Goal: Task Accomplishment & Management: Contribute content

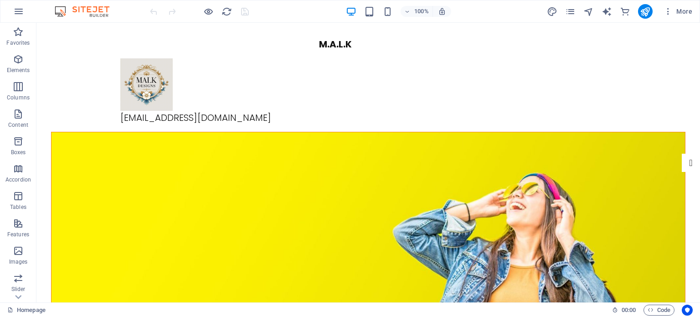
click at [579, 12] on div "More" at bounding box center [621, 11] width 149 height 15
click at [570, 12] on icon "pages" at bounding box center [570, 11] width 10 height 10
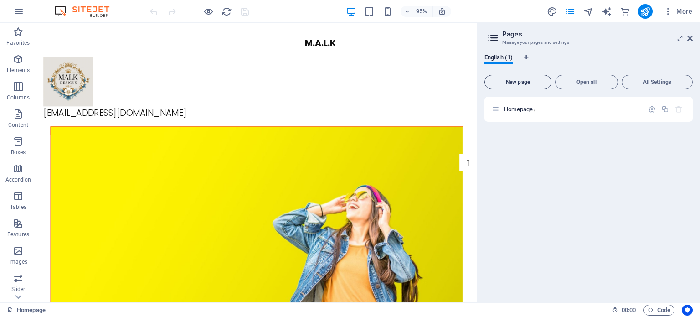
click at [523, 79] on span "New page" at bounding box center [518, 81] width 59 height 5
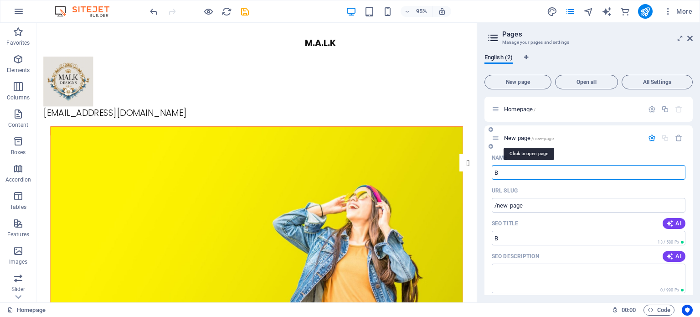
type input "Br"
type input "/b"
type input "Br"
type input "/br"
type input "Bra"
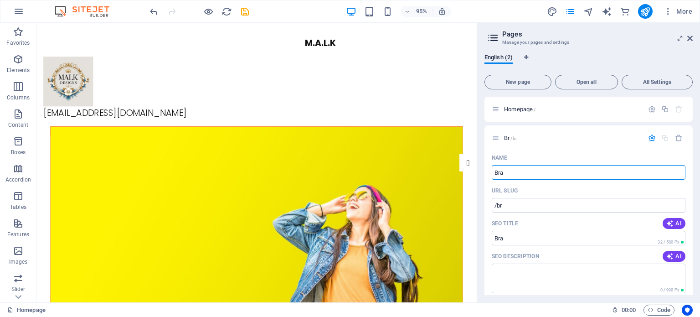
type input "/bra"
type input "Bracelets"
type input "/bracelets"
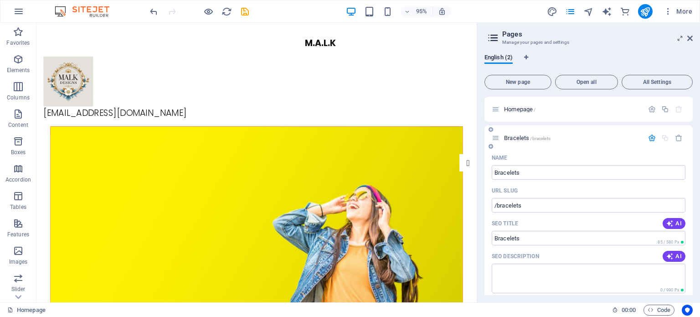
click at [513, 138] on span "Bracelets /bracelets" at bounding box center [527, 137] width 47 height 7
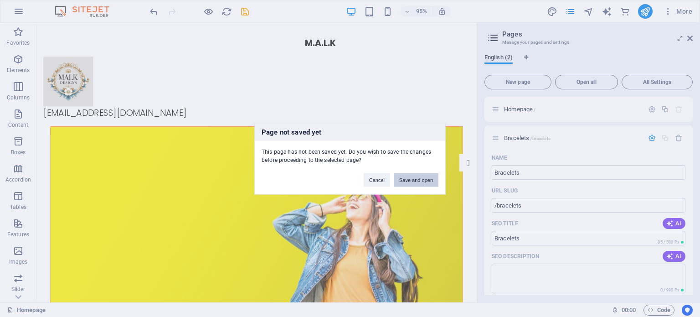
click at [410, 175] on button "Save and open" at bounding box center [416, 180] width 45 height 14
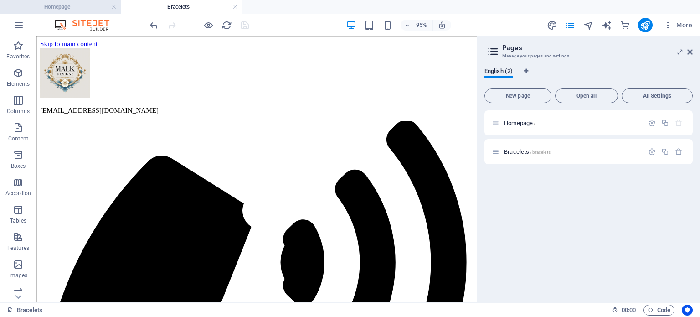
click at [67, 6] on h4 "Homepage" at bounding box center [60, 7] width 121 height 10
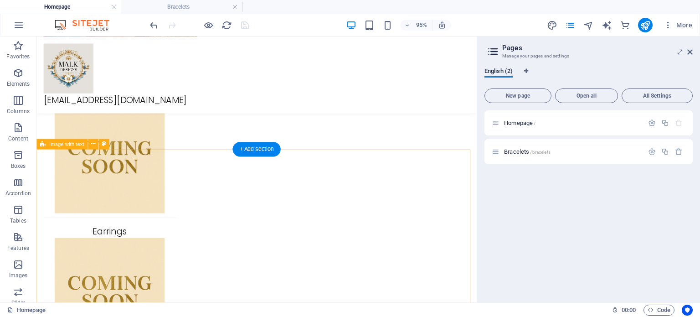
scroll to position [2143, 0]
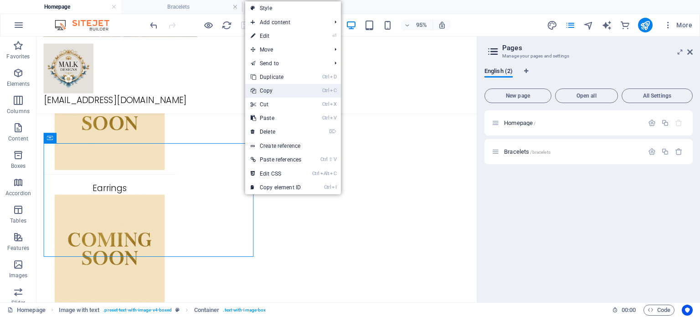
click at [292, 92] on link "Ctrl C Copy" at bounding box center [276, 91] width 62 height 14
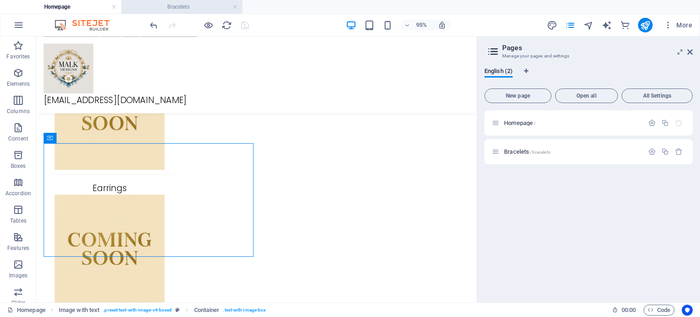
click at [204, 5] on h4 "Bracelets" at bounding box center [181, 7] width 121 height 10
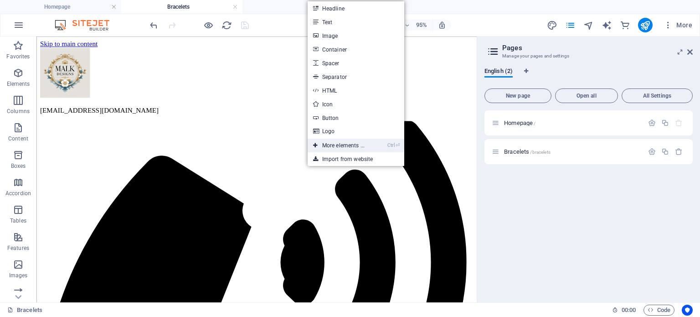
click at [351, 141] on link "Ctrl ⏎ More elements ..." at bounding box center [339, 146] width 62 height 14
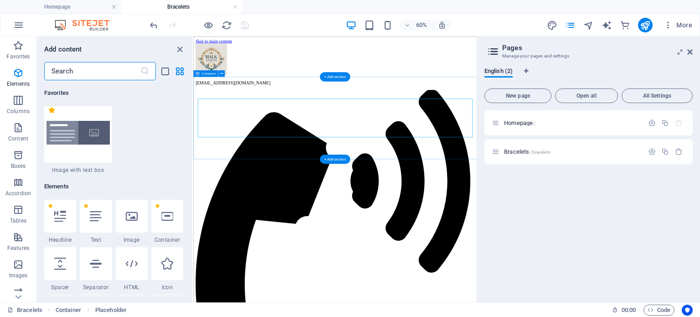
scroll to position [246, 0]
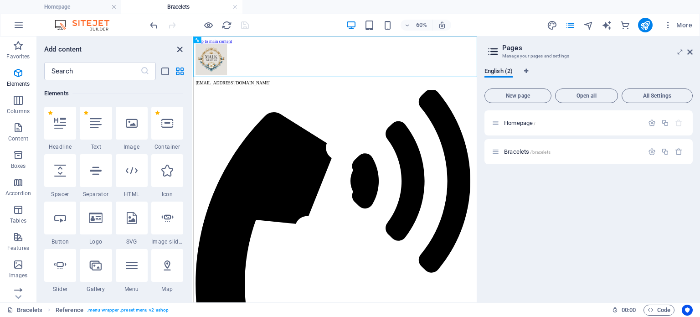
click at [184, 46] on icon "close panel" at bounding box center [180, 49] width 10 height 10
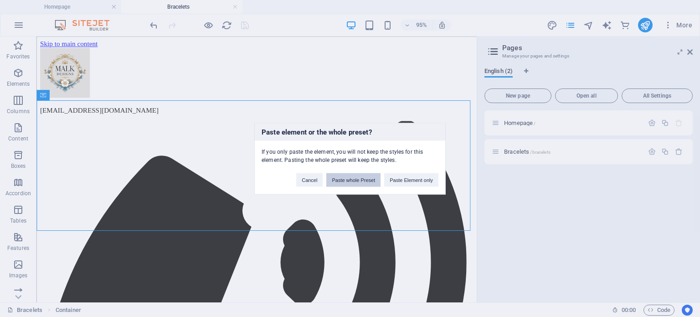
click at [357, 184] on button "Paste whole Preset" at bounding box center [353, 180] width 54 height 14
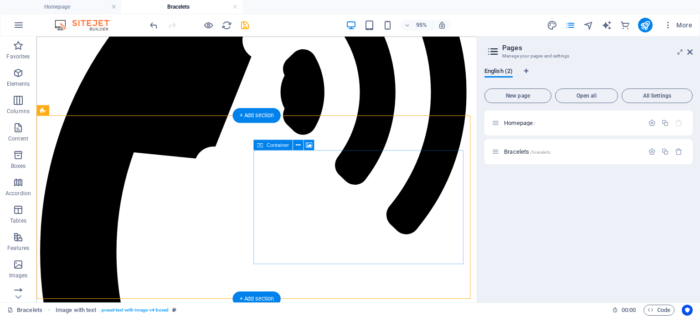
scroll to position [245, 0]
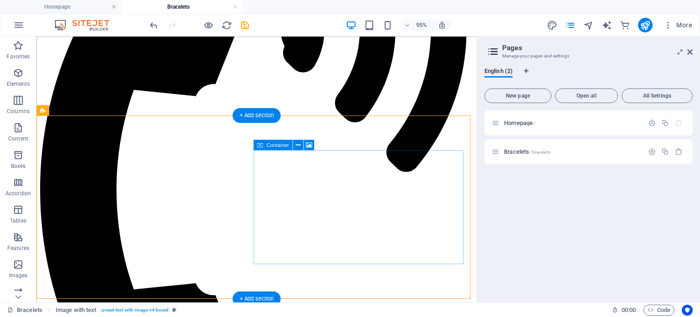
drag, startPoint x: 348, startPoint y: 177, endPoint x: 284, endPoint y: 217, distance: 75.1
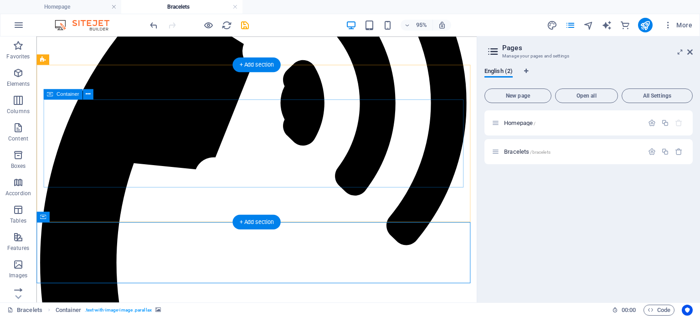
scroll to position [154, 0]
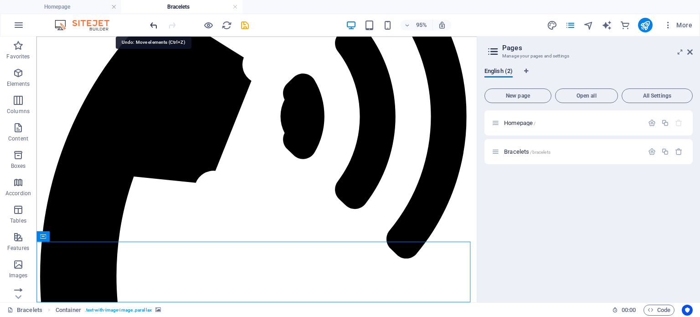
click at [155, 28] on icon "undo" at bounding box center [154, 25] width 10 height 10
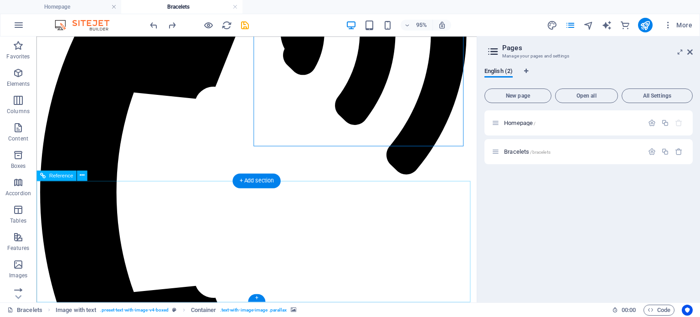
scroll to position [245, 0]
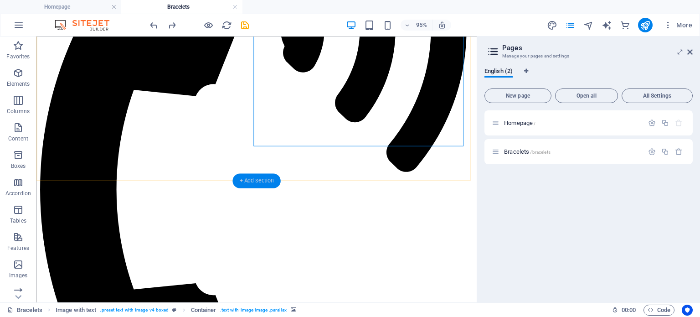
click at [256, 178] on div "+ Add section" at bounding box center [257, 180] width 48 height 15
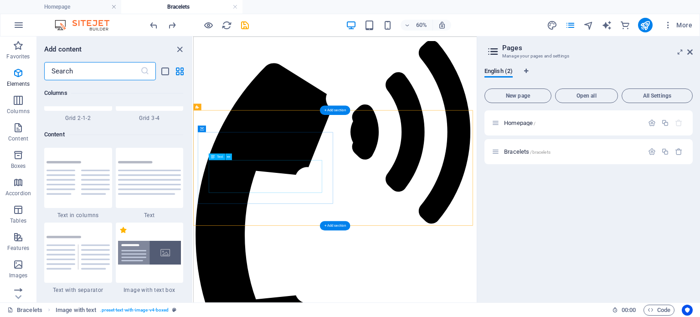
scroll to position [1745, 0]
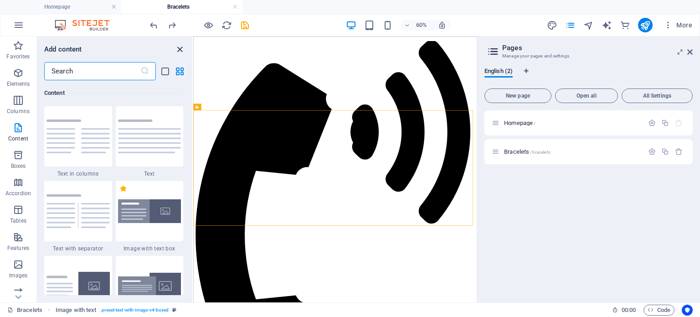
click at [177, 49] on icon "close panel" at bounding box center [180, 49] width 10 height 10
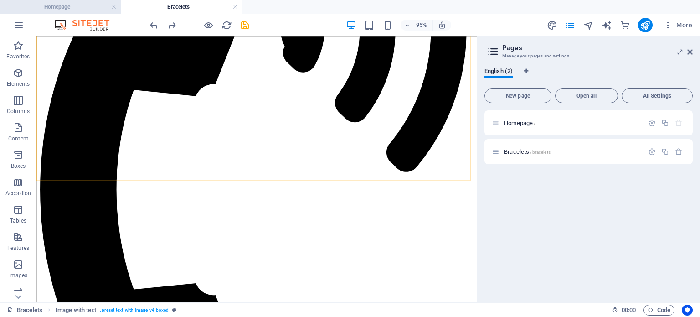
click at [70, 10] on h4 "Homepage" at bounding box center [60, 7] width 121 height 10
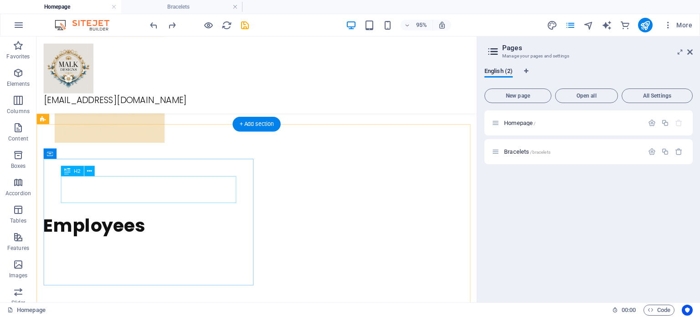
scroll to position [2325, 0]
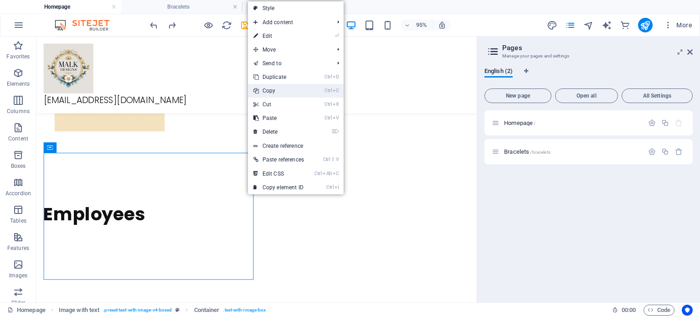
click at [284, 88] on link "Ctrl C Copy" at bounding box center [279, 91] width 62 height 14
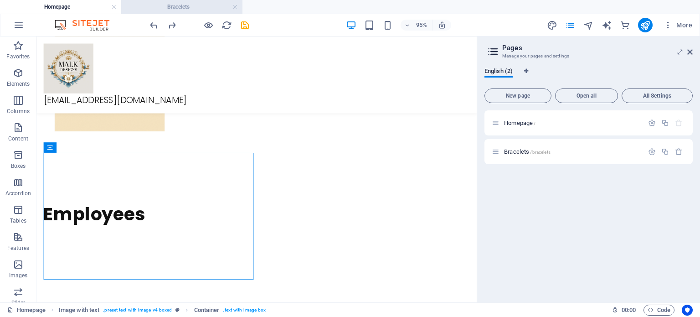
click at [166, 6] on h4 "Bracelets" at bounding box center [181, 7] width 121 height 10
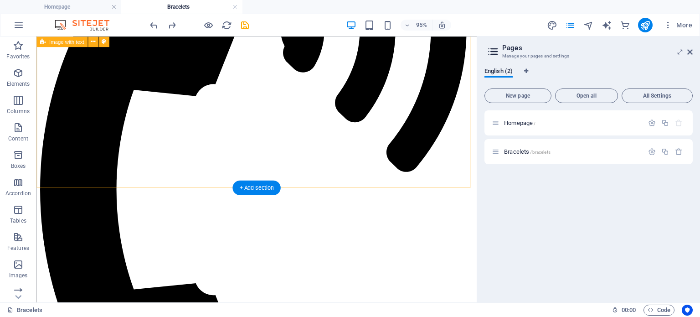
scroll to position [199, 0]
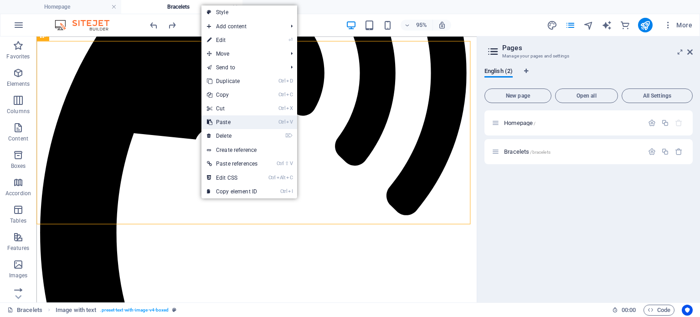
click at [230, 120] on link "Ctrl V Paste" at bounding box center [233, 122] width 62 height 14
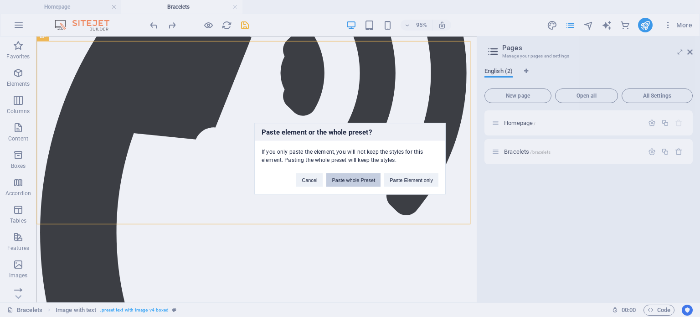
click at [359, 181] on button "Paste whole Preset" at bounding box center [353, 180] width 54 height 14
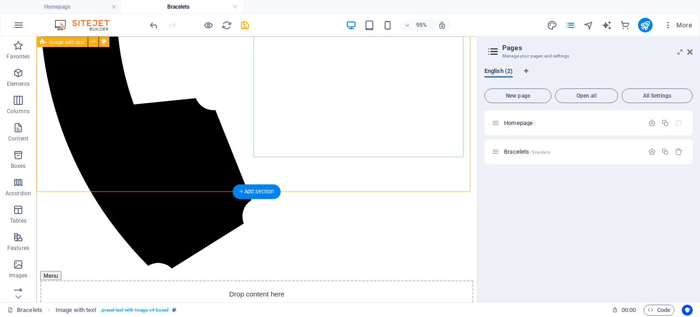
scroll to position [451, 0]
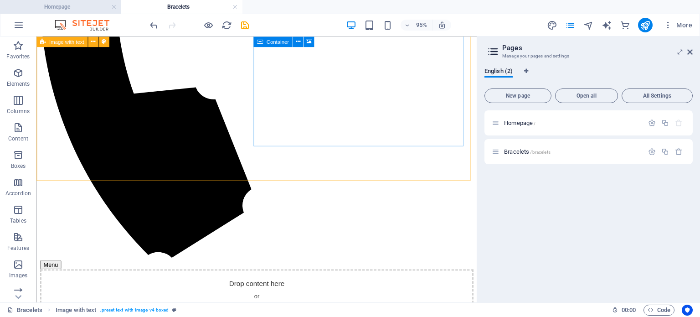
click at [85, 0] on li "Homepage" at bounding box center [60, 7] width 121 height 14
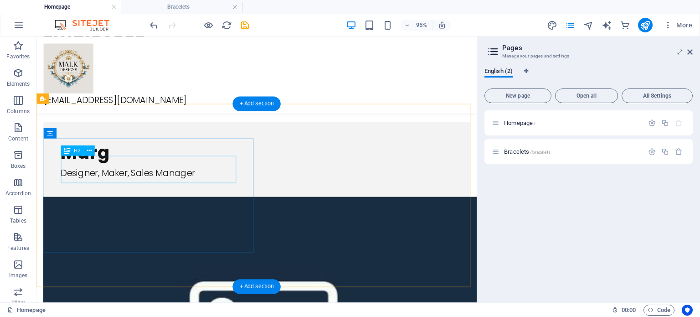
scroll to position [2553, 0]
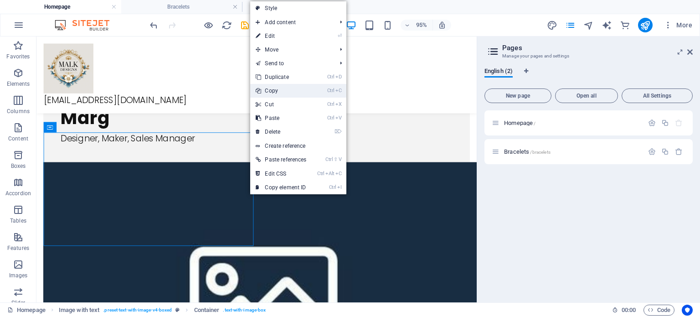
drag, startPoint x: 289, startPoint y: 90, endPoint x: 265, endPoint y: 62, distance: 37.2
click at [289, 90] on link "Ctrl C Copy" at bounding box center [281, 91] width 62 height 14
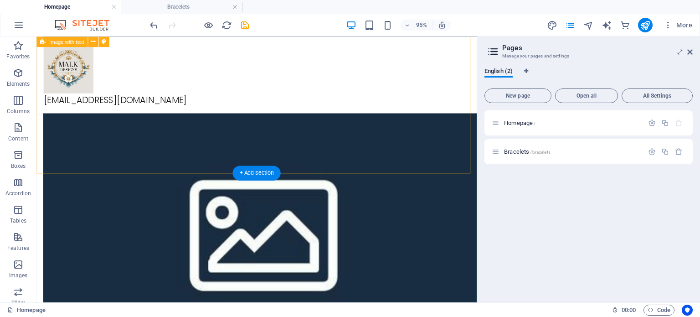
scroll to position [2872, 0]
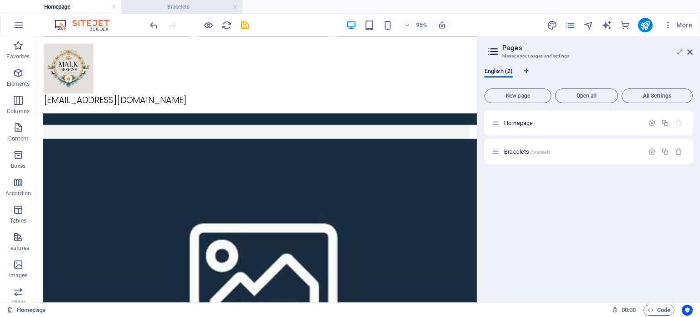
click at [158, 9] on h4 "Bracelets" at bounding box center [181, 7] width 121 height 10
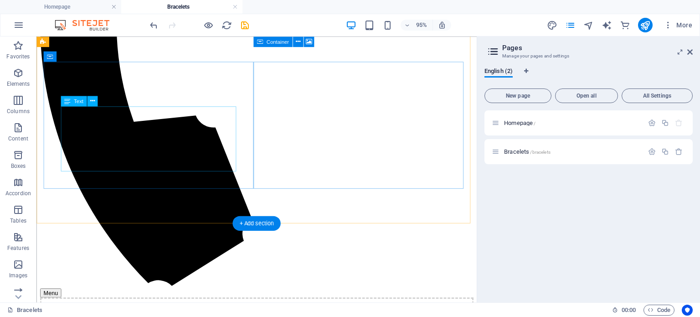
scroll to position [405, 0]
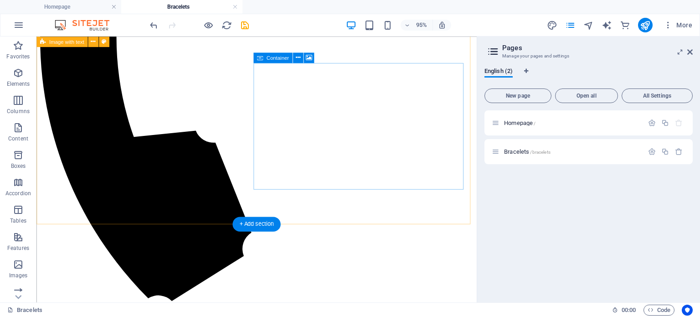
drag, startPoint x: 155, startPoint y: 219, endPoint x: 162, endPoint y: 214, distance: 8.5
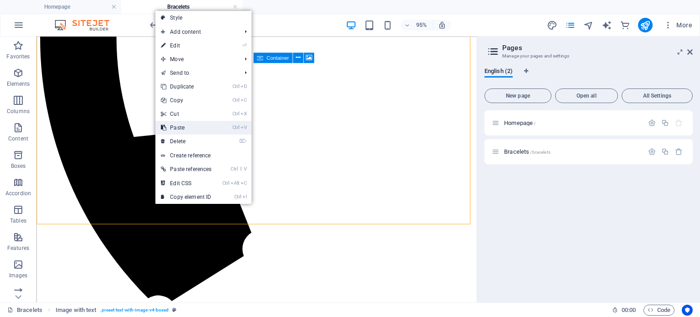
click at [189, 123] on link "Ctrl V Paste" at bounding box center [186, 128] width 62 height 14
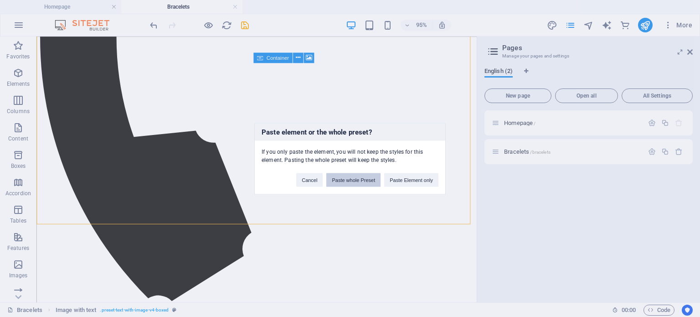
click at [360, 176] on button "Paste whole Preset" at bounding box center [353, 180] width 54 height 14
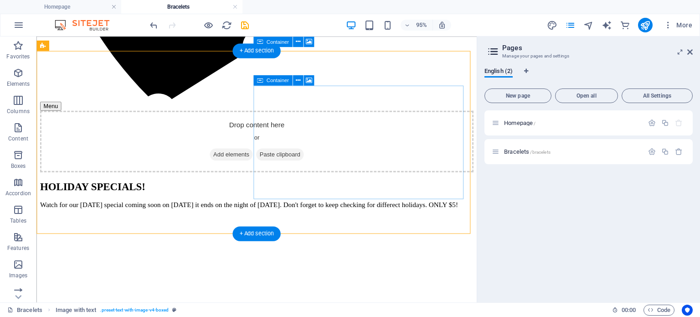
scroll to position [633, 0]
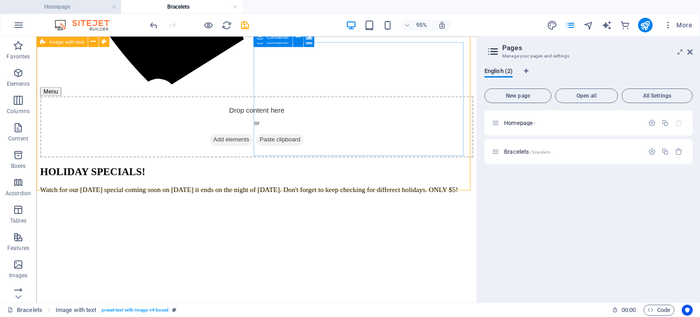
click at [87, 5] on h4 "Homepage" at bounding box center [60, 7] width 121 height 10
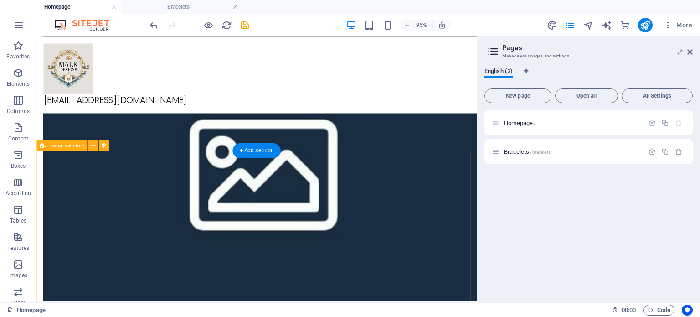
scroll to position [2690, 0]
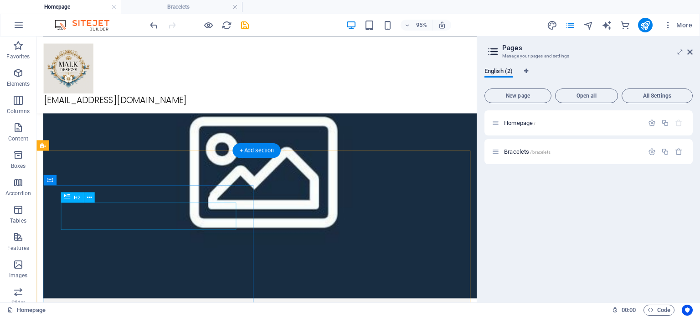
drag, startPoint x: 222, startPoint y: 216, endPoint x: 231, endPoint y: 223, distance: 11.0
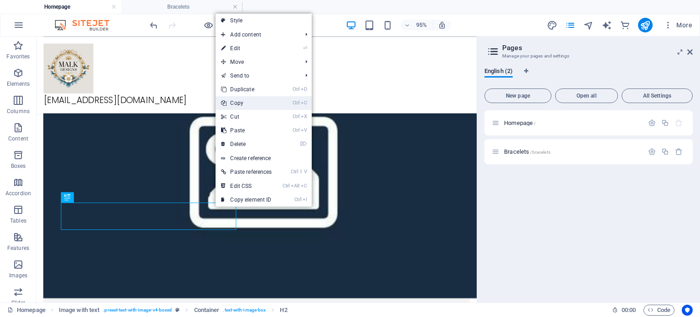
click at [252, 103] on link "Ctrl C Copy" at bounding box center [247, 103] width 62 height 14
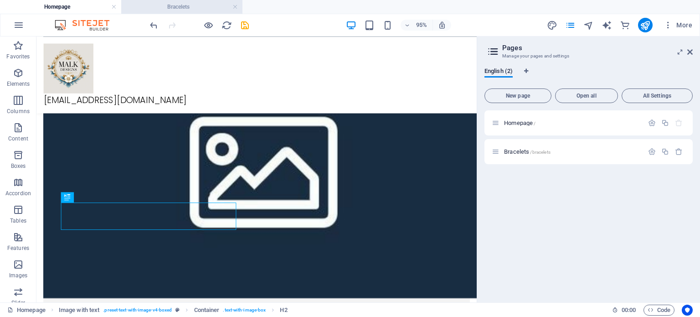
click at [182, 0] on li "Bracelets" at bounding box center [181, 7] width 121 height 14
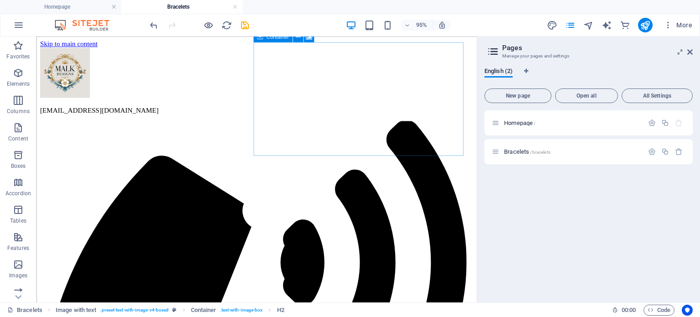
scroll to position [0, 0]
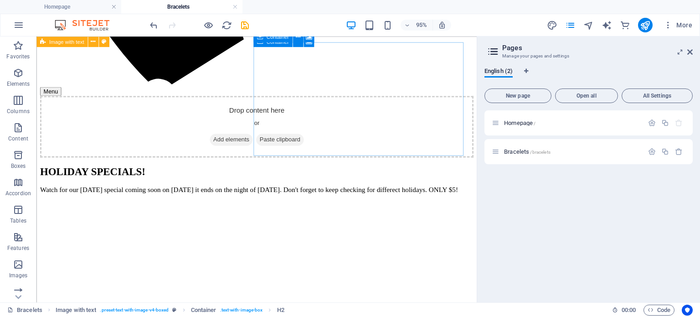
click at [178, 4] on h4 "Bracelets" at bounding box center [181, 7] width 121 height 10
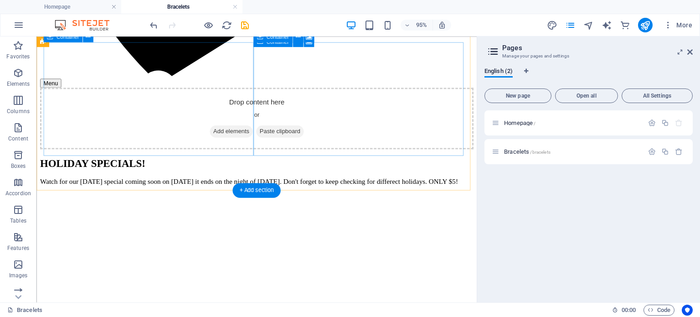
scroll to position [644, 0]
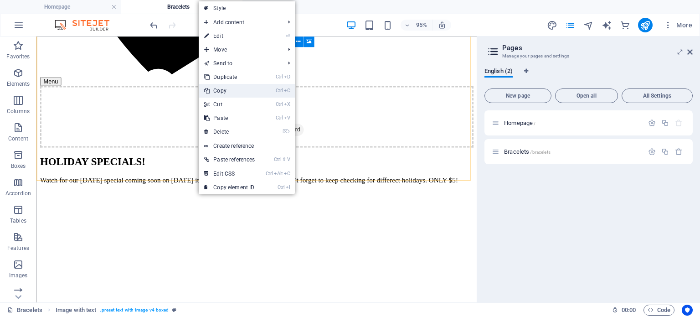
click at [229, 91] on link "Ctrl C Copy" at bounding box center [230, 91] width 62 height 14
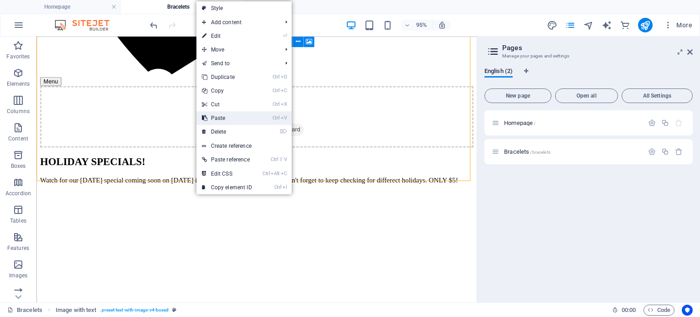
click at [228, 118] on link "Ctrl V Paste" at bounding box center [226, 118] width 61 height 14
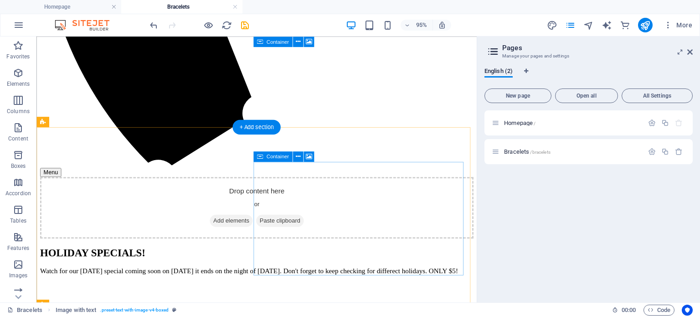
scroll to position [689, 0]
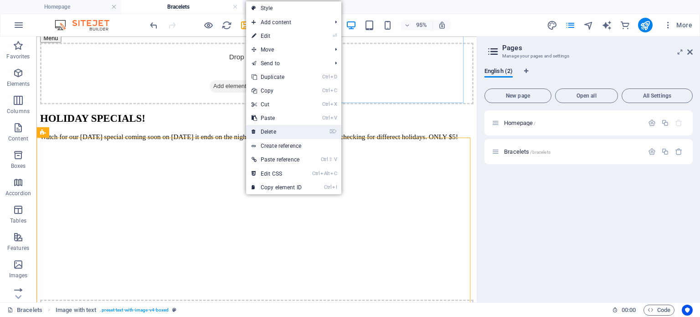
click at [287, 134] on link "⌦ Delete" at bounding box center [276, 132] width 61 height 14
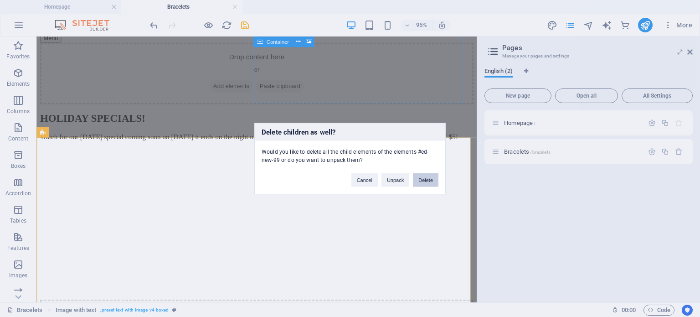
drag, startPoint x: 424, startPoint y: 181, endPoint x: 407, endPoint y: 152, distance: 33.7
click at [424, 181] on button "Delete" at bounding box center [426, 180] width 26 height 14
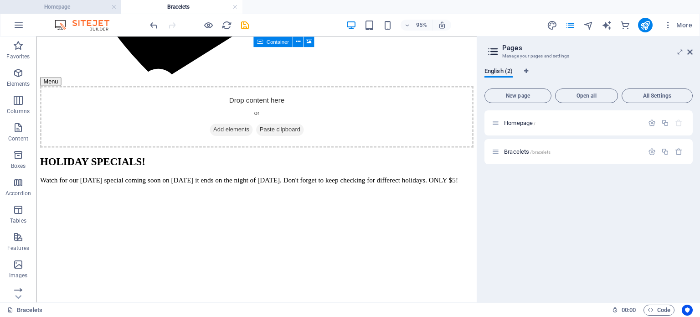
drag, startPoint x: 94, startPoint y: 7, endPoint x: 97, endPoint y: 12, distance: 5.9
click at [94, 7] on h4 "Homepage" at bounding box center [60, 7] width 121 height 10
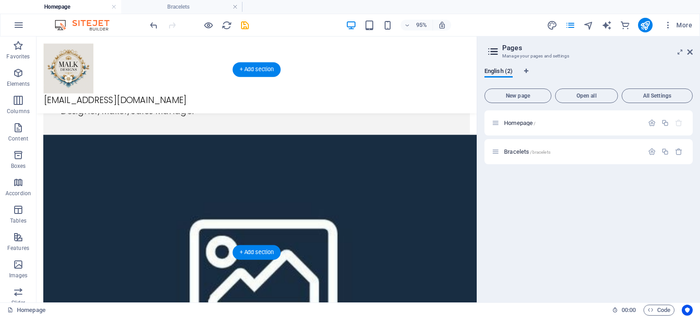
scroll to position [2644, 0]
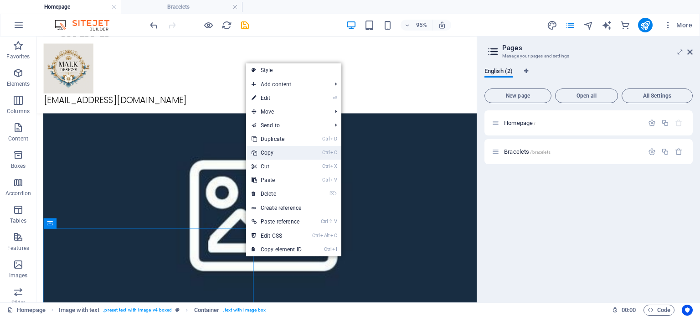
click at [279, 153] on link "Ctrl C Copy" at bounding box center [276, 153] width 61 height 14
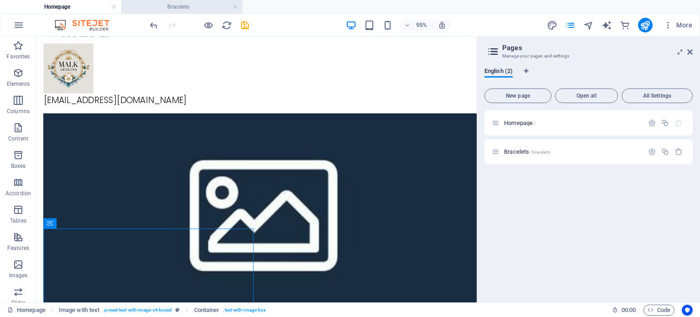
click at [185, 3] on h4 "Bracelets" at bounding box center [181, 7] width 121 height 10
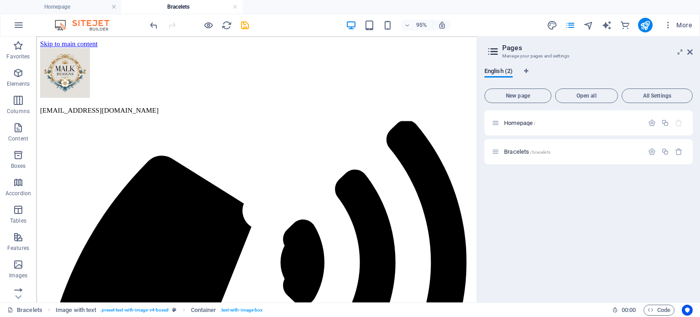
scroll to position [0, 0]
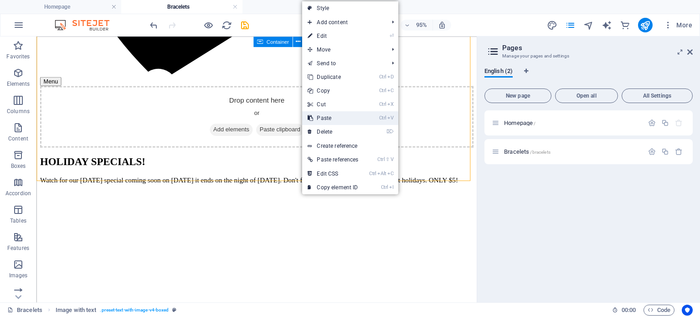
click at [328, 117] on link "Ctrl V Paste" at bounding box center [333, 118] width 62 height 14
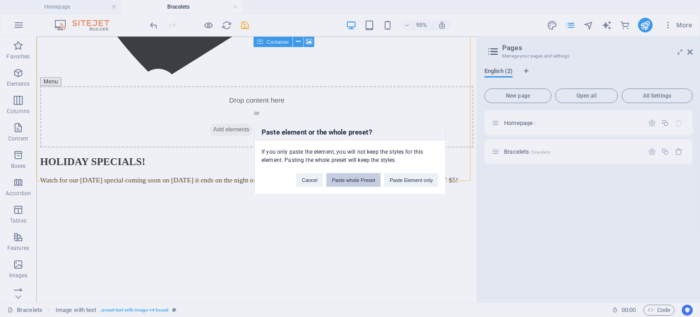
click at [354, 179] on button "Paste whole Preset" at bounding box center [353, 180] width 54 height 14
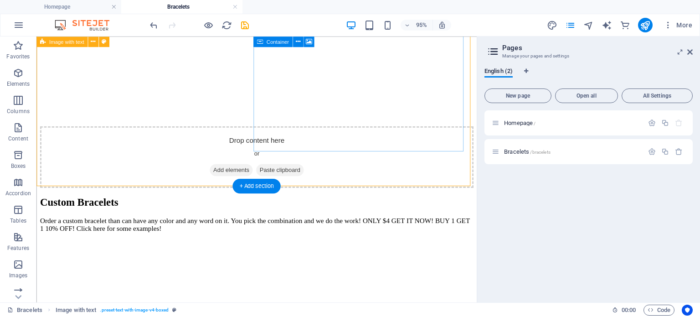
scroll to position [877, 0]
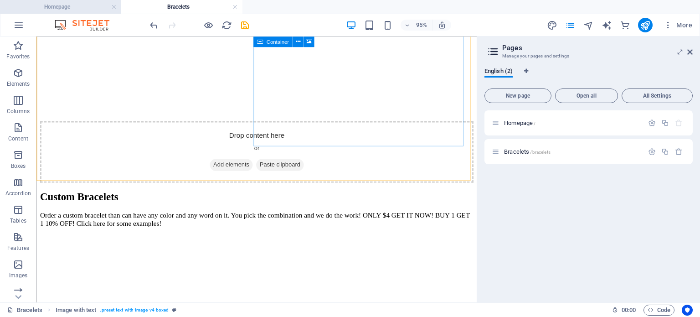
click at [84, 3] on h4 "Homepage" at bounding box center [60, 7] width 121 height 10
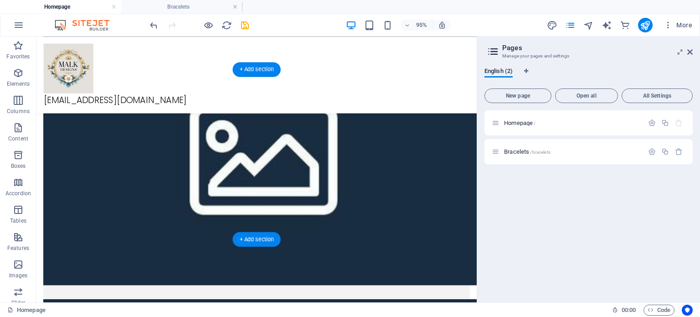
scroll to position [3009, 0]
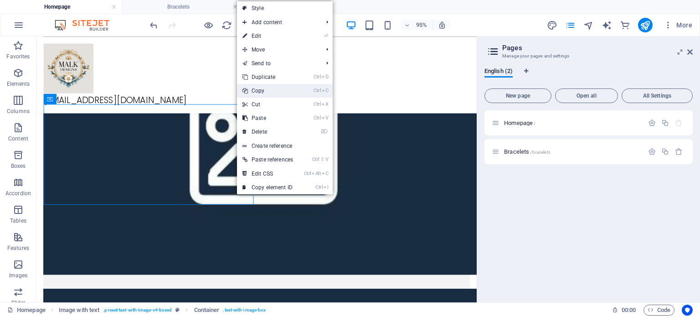
click at [265, 92] on link "Ctrl C Copy" at bounding box center [268, 91] width 62 height 14
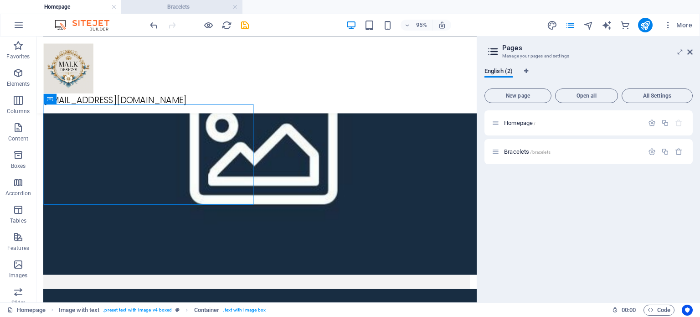
click at [200, 10] on h4 "Bracelets" at bounding box center [181, 7] width 121 height 10
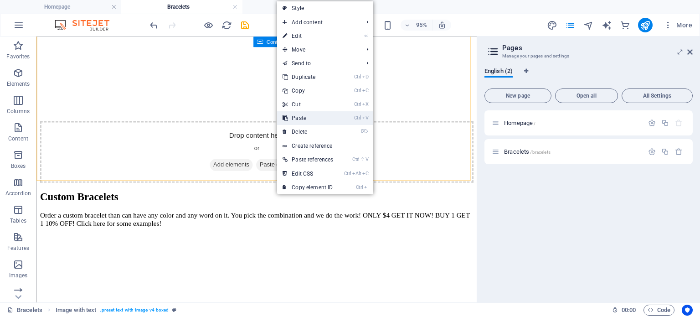
click at [314, 119] on link "Ctrl V Paste" at bounding box center [308, 118] width 62 height 14
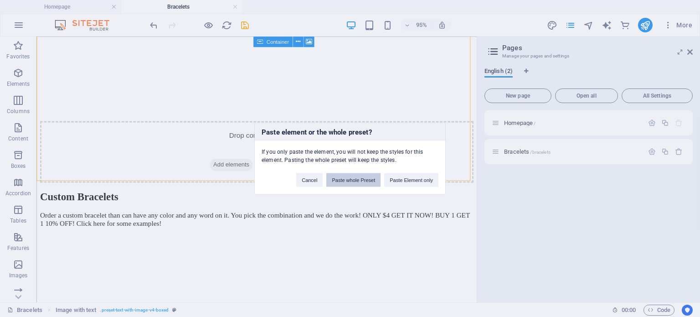
click at [350, 183] on button "Paste whole Preset" at bounding box center [353, 180] width 54 height 14
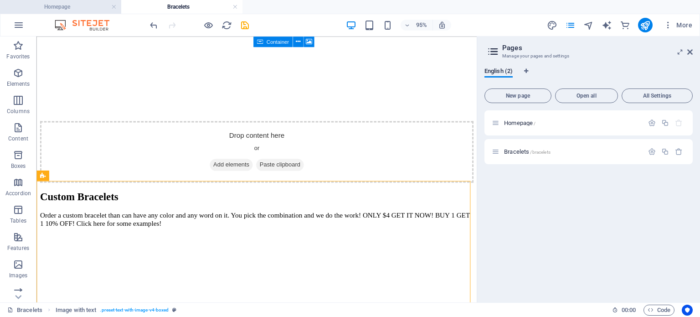
click at [96, 9] on h4 "Homepage" at bounding box center [60, 7] width 121 height 10
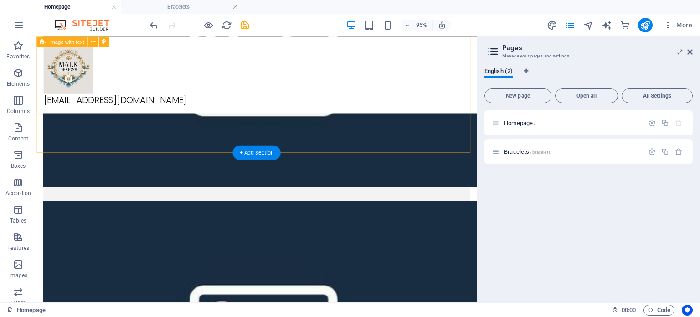
scroll to position [3100, 0]
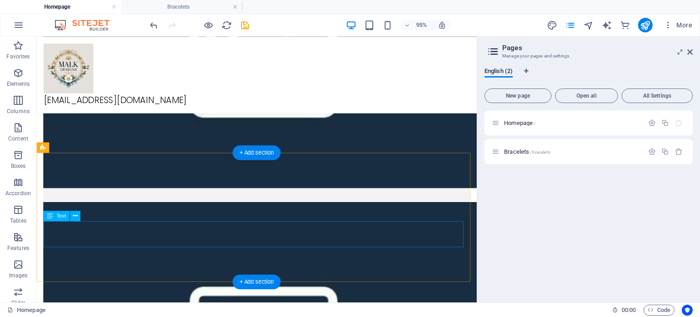
drag, startPoint x: 144, startPoint y: 169, endPoint x: 314, endPoint y: 252, distance: 189.6
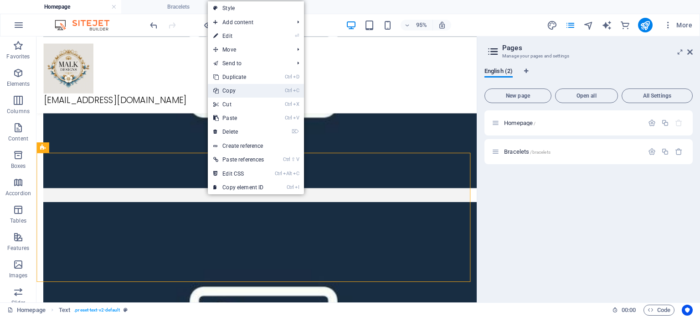
click at [252, 94] on link "Ctrl C Copy" at bounding box center [239, 91] width 62 height 14
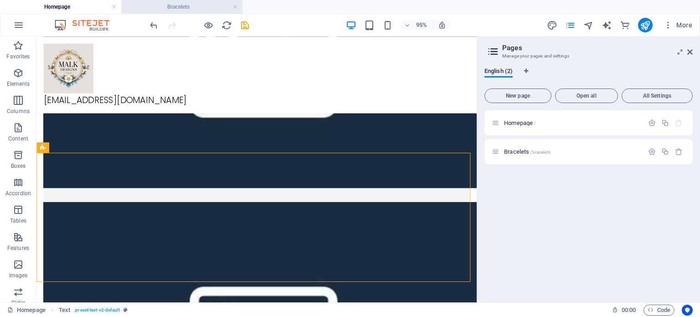
click at [193, 6] on h4 "Bracelets" at bounding box center [181, 7] width 121 height 10
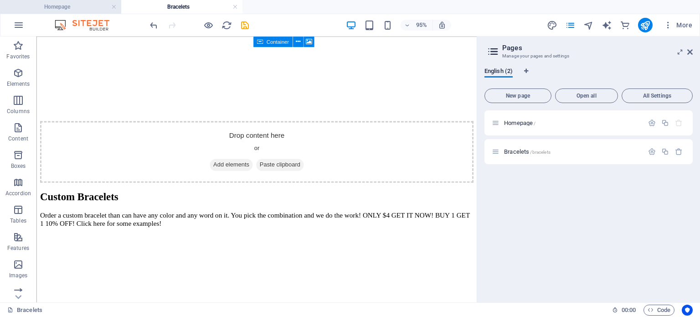
click at [84, 10] on h4 "Homepage" at bounding box center [60, 7] width 121 height 10
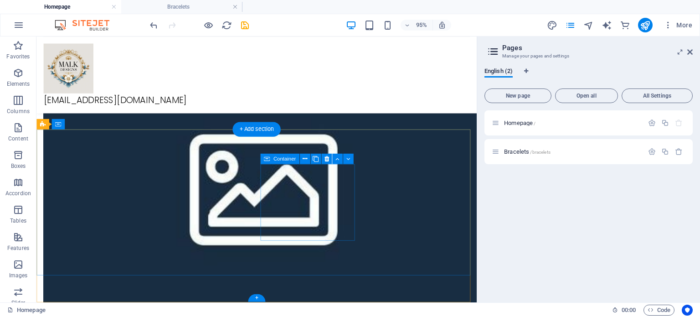
scroll to position [3215, 0]
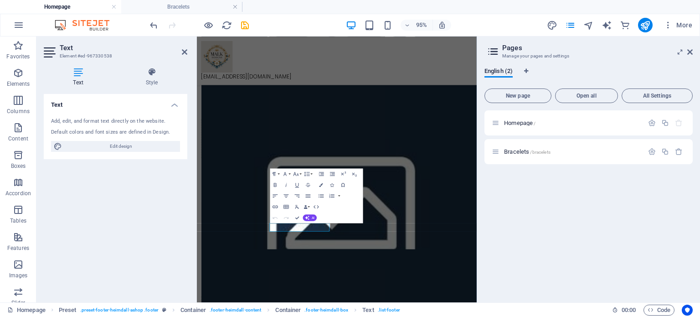
scroll to position [3097, 0]
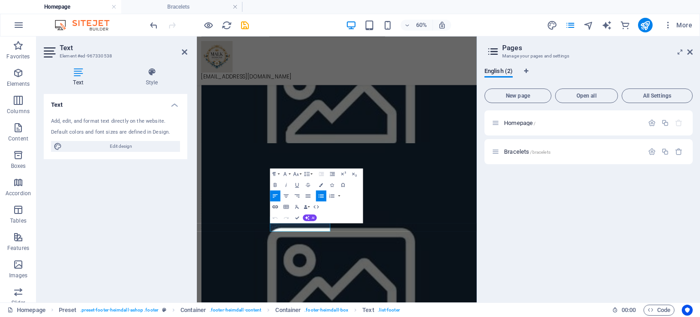
click at [274, 209] on icon "button" at bounding box center [275, 206] width 6 height 6
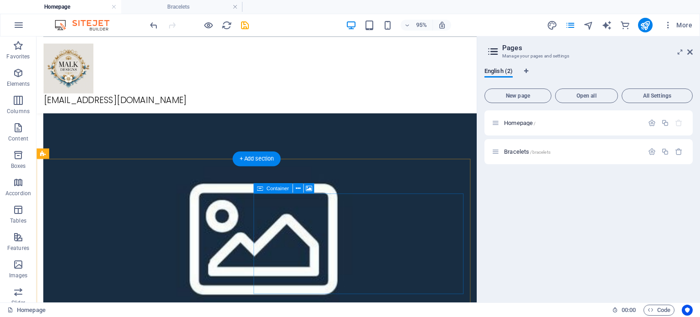
scroll to position [2914, 0]
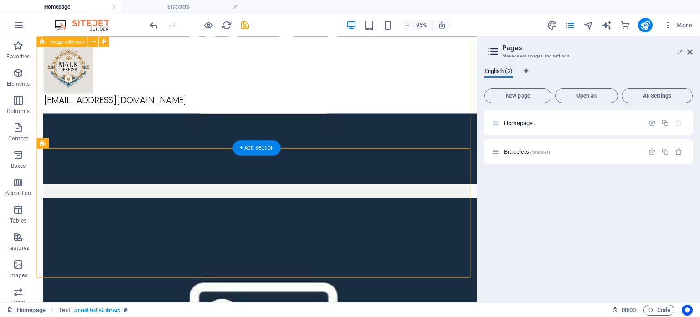
scroll to position [2968, 0]
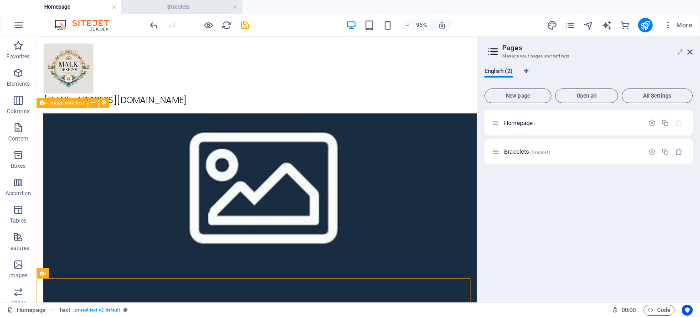
click at [157, 0] on li "Bracelets" at bounding box center [181, 7] width 121 height 14
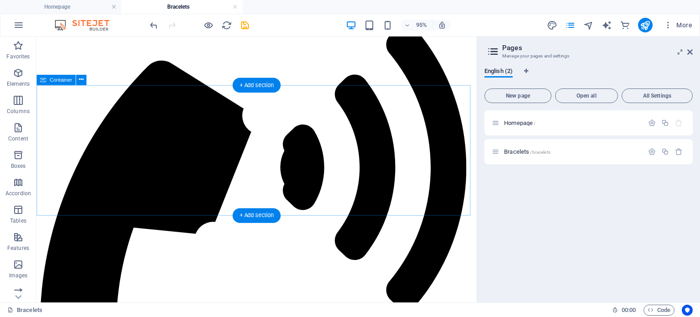
scroll to position [0, 0]
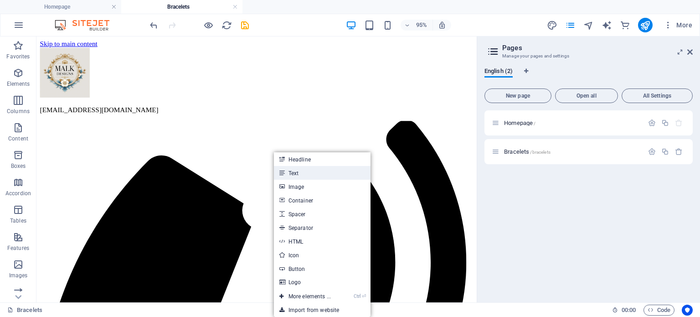
click at [307, 171] on link "Text" at bounding box center [322, 173] width 97 height 14
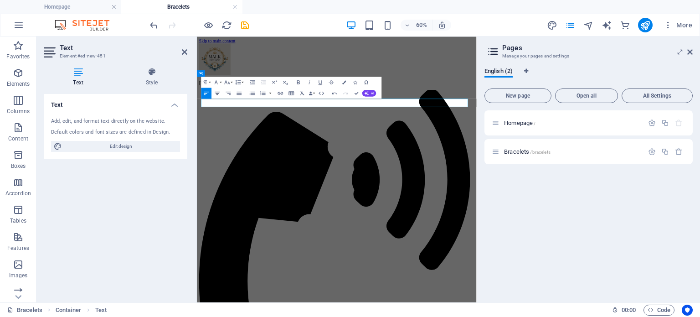
click at [217, 93] on icon "button" at bounding box center [217, 93] width 5 height 3
click at [301, 81] on icon "button" at bounding box center [298, 82] width 6 height 6
drag, startPoint x: 458, startPoint y: 148, endPoint x: 382, endPoint y: 147, distance: 76.6
click at [301, 82] on icon "button" at bounding box center [298, 82] width 6 height 6
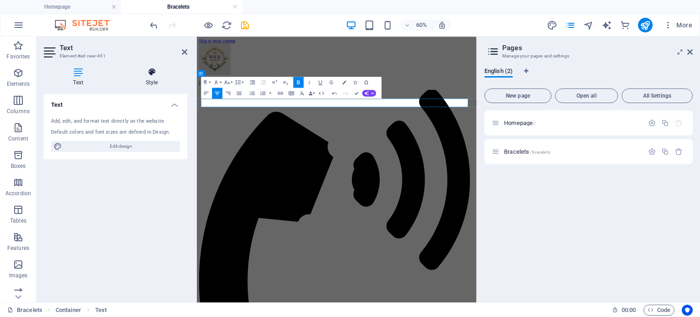
drag, startPoint x: 142, startPoint y: 71, endPoint x: 149, endPoint y: 76, distance: 8.1
click at [144, 71] on icon at bounding box center [151, 71] width 71 height 9
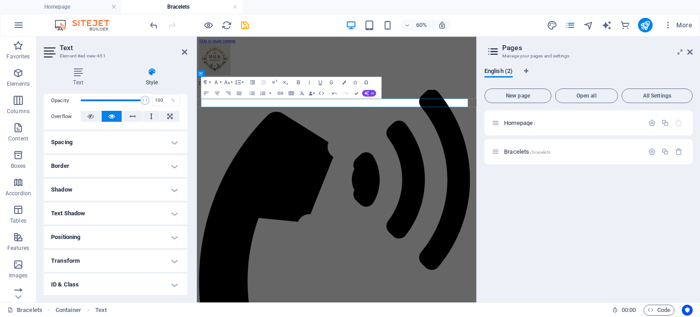
scroll to position [137, 0]
click at [689, 49] on icon at bounding box center [689, 51] width 5 height 7
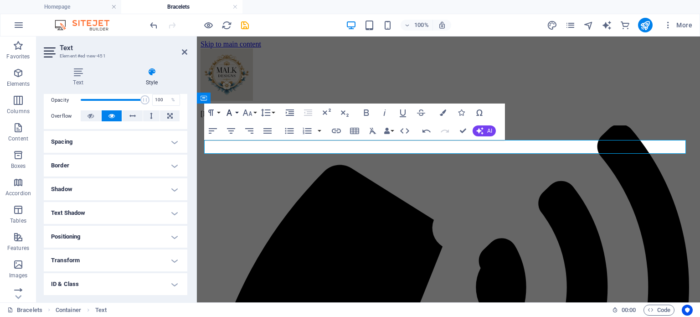
click at [235, 116] on button "Font Family" at bounding box center [230, 112] width 17 height 18
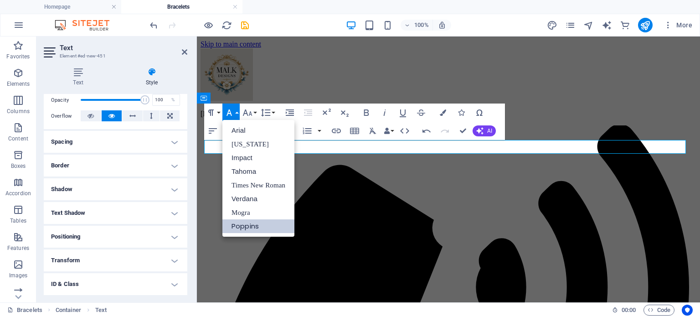
scroll to position [0, 0]
click at [236, 113] on button "Font Family" at bounding box center [230, 112] width 17 height 18
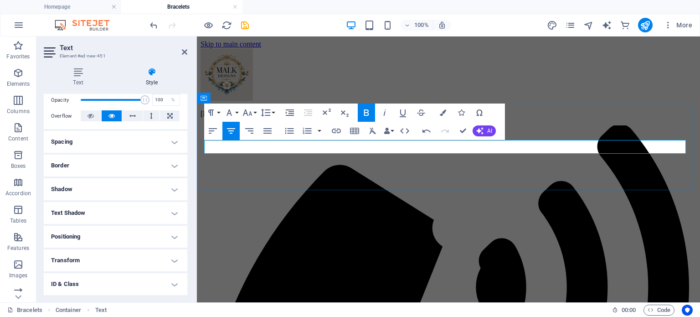
drag, startPoint x: 476, startPoint y: 148, endPoint x: 412, endPoint y: 147, distance: 64.8
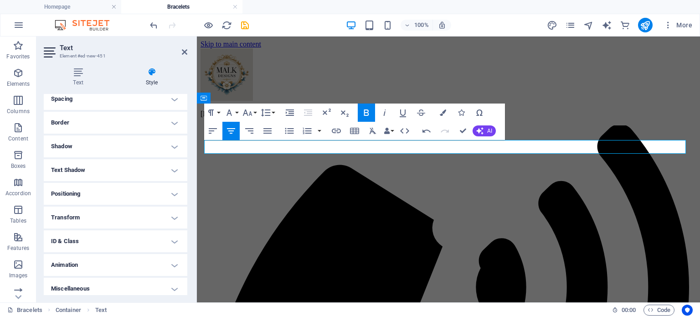
scroll to position [182, 0]
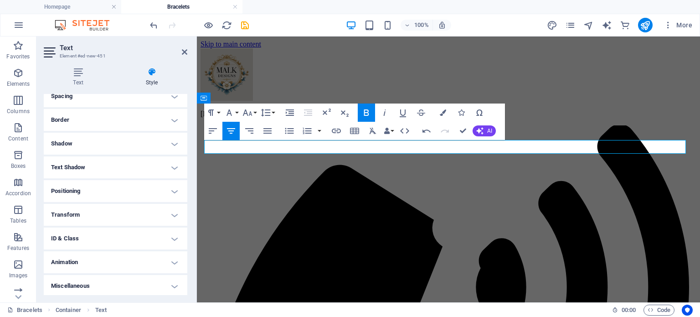
click at [87, 100] on h4 "Spacing" at bounding box center [116, 96] width 144 height 22
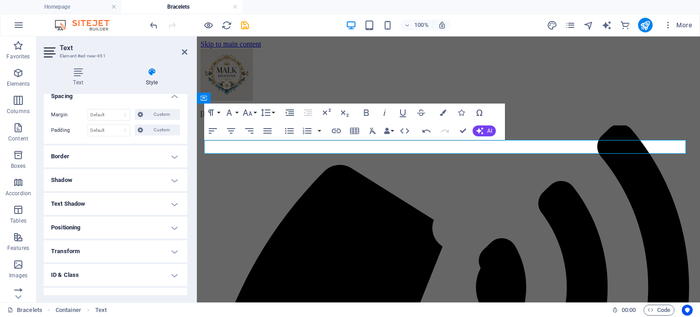
click at [101, 100] on h4 "Spacing" at bounding box center [116, 93] width 144 height 16
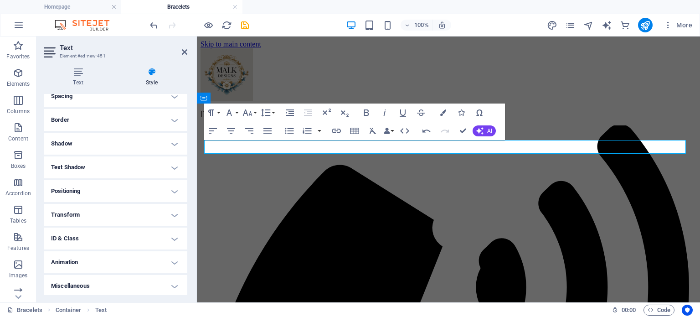
scroll to position [184, 0]
click at [93, 169] on h4 "Text Shadow" at bounding box center [116, 166] width 144 height 22
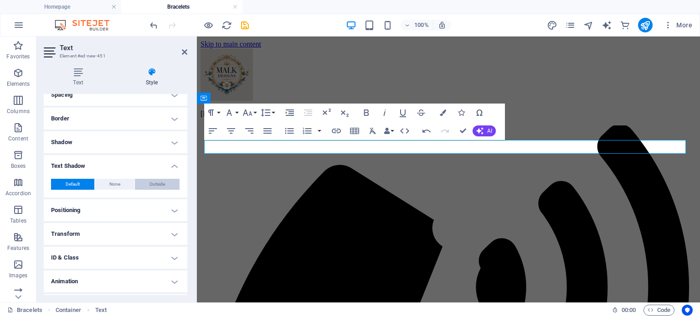
click at [151, 185] on span "Outside" at bounding box center [158, 184] width 16 height 11
type input "2"
type input "4"
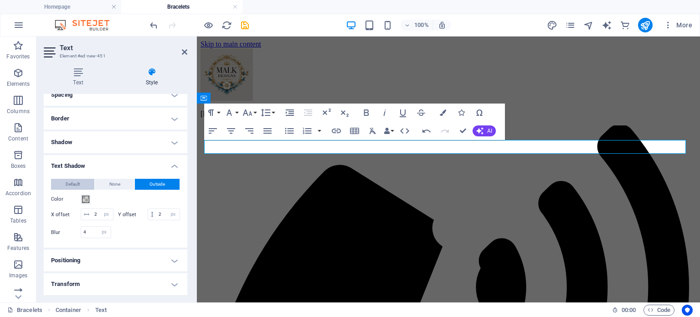
click at [83, 187] on button "Default" at bounding box center [72, 184] width 43 height 11
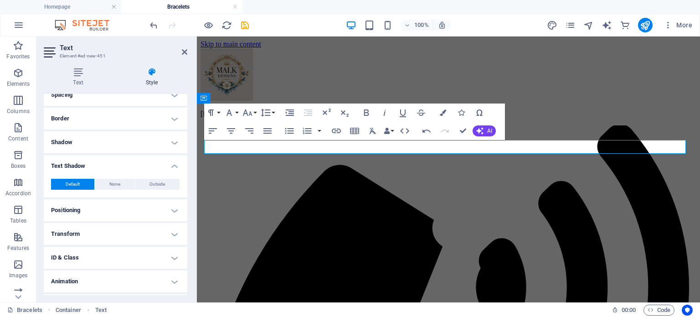
click at [120, 165] on h4 "Text Shadow" at bounding box center [116, 163] width 144 height 16
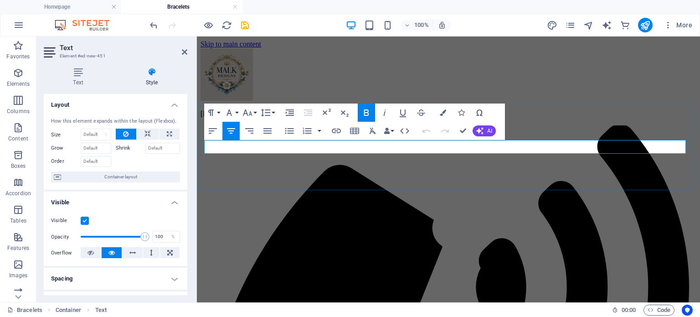
drag, startPoint x: 487, startPoint y: 145, endPoint x: 382, endPoint y: 150, distance: 105.0
click at [465, 109] on button "Icons" at bounding box center [461, 112] width 17 height 18
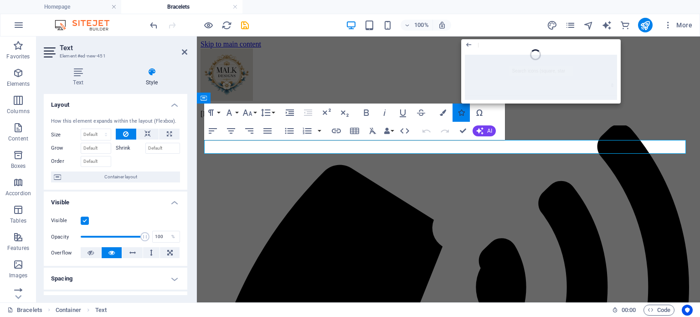
click at [463, 113] on icon "button" at bounding box center [461, 112] width 6 height 6
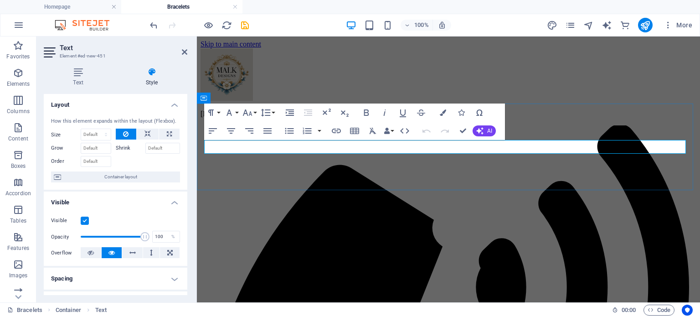
drag, startPoint x: 474, startPoint y: 145, endPoint x: 390, endPoint y: 145, distance: 83.9
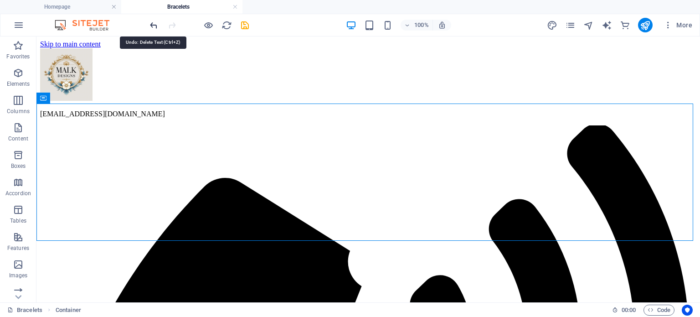
click at [156, 24] on icon "undo" at bounding box center [154, 25] width 10 height 10
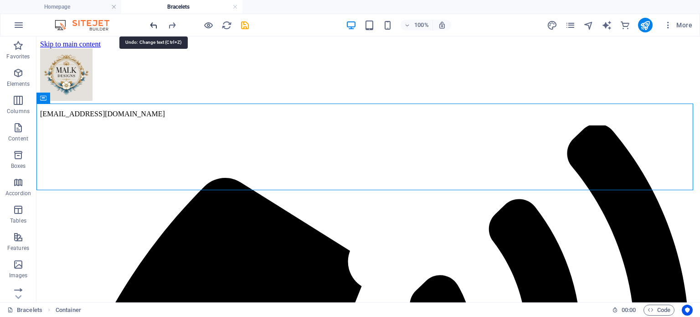
click at [155, 25] on icon "undo" at bounding box center [154, 25] width 10 height 10
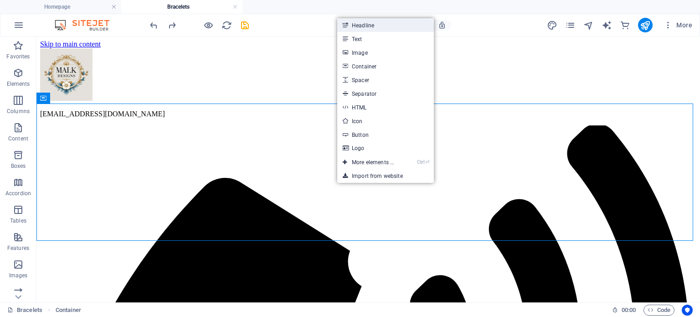
click at [369, 27] on link "Headline" at bounding box center [385, 25] width 97 height 14
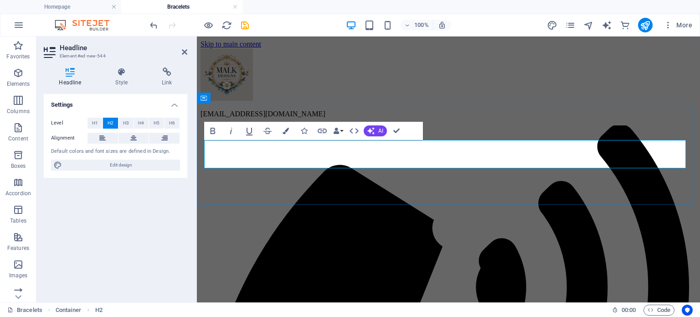
drag, startPoint x: 288, startPoint y: 156, endPoint x: 199, endPoint y: 153, distance: 88.5
click at [356, 125] on icon "button" at bounding box center [354, 130] width 11 height 11
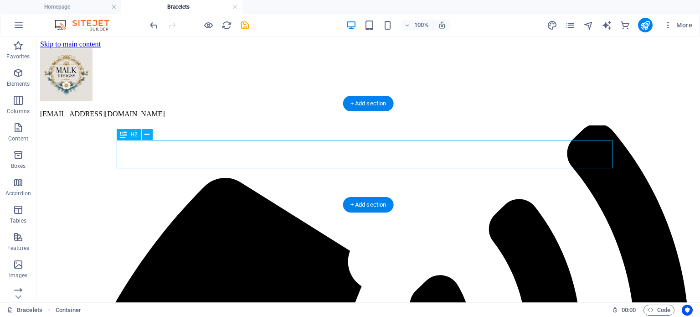
drag, startPoint x: 209, startPoint y: 155, endPoint x: 48, endPoint y: 153, distance: 160.5
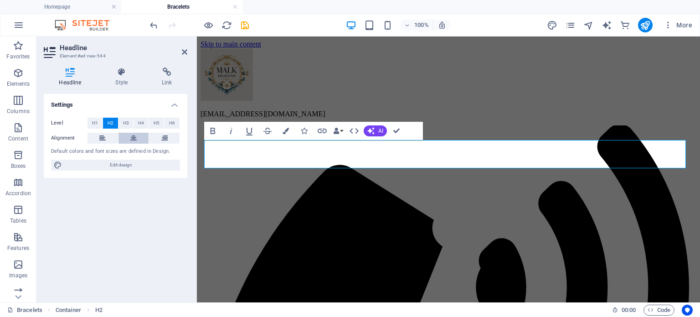
click at [134, 137] on icon at bounding box center [133, 138] width 6 height 11
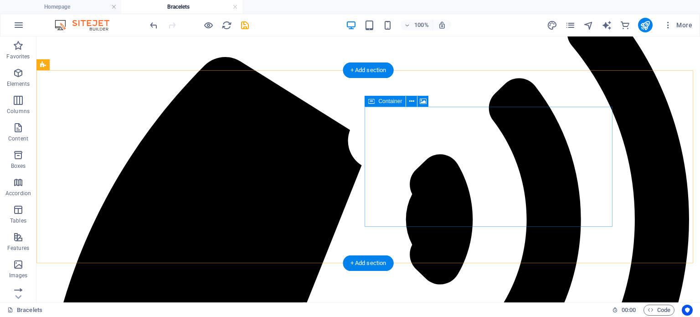
scroll to position [137, 0]
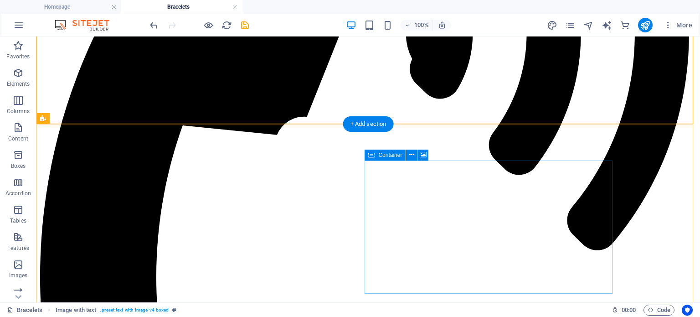
scroll to position [319, 0]
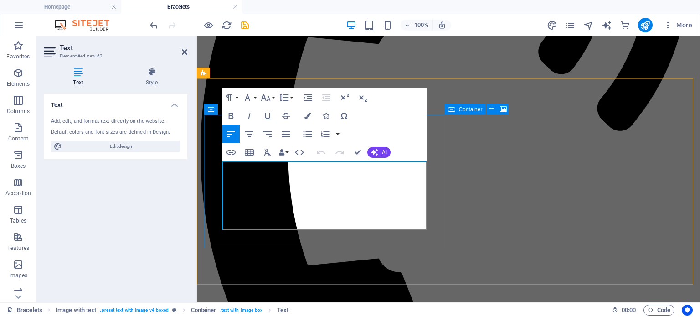
drag, startPoint x: 301, startPoint y: 223, endPoint x: 292, endPoint y: 220, distance: 10.0
drag, startPoint x: 292, startPoint y: 220, endPoint x: 287, endPoint y: 223, distance: 5.6
drag, startPoint x: 299, startPoint y: 221, endPoint x: 279, endPoint y: 223, distance: 20.2
drag, startPoint x: 279, startPoint y: 223, endPoint x: 293, endPoint y: 221, distance: 14.2
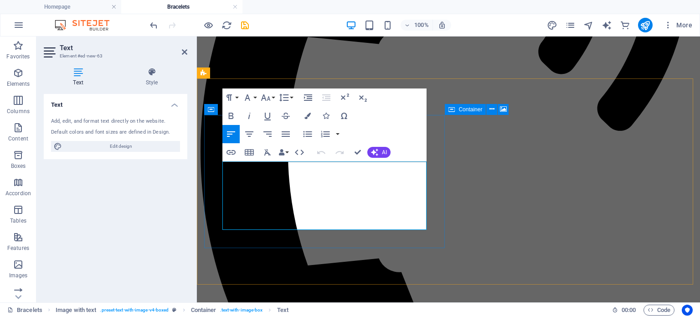
drag, startPoint x: 293, startPoint y: 221, endPoint x: 284, endPoint y: 223, distance: 8.9
drag, startPoint x: 284, startPoint y: 223, endPoint x: 273, endPoint y: 223, distance: 11.0
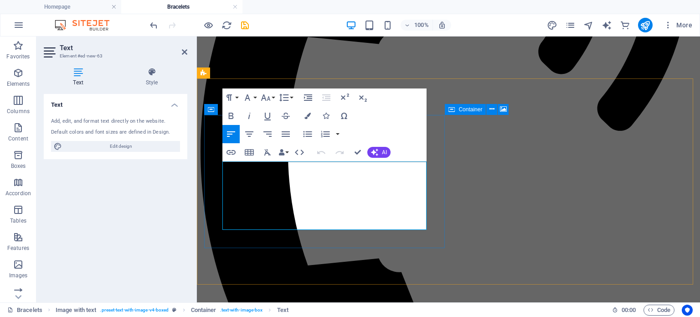
drag, startPoint x: 299, startPoint y: 222, endPoint x: 365, endPoint y: 209, distance: 67.8
drag, startPoint x: 365, startPoint y: 209, endPoint x: 400, endPoint y: 207, distance: 35.2
drag, startPoint x: 400, startPoint y: 207, endPoint x: 299, endPoint y: 212, distance: 101.3
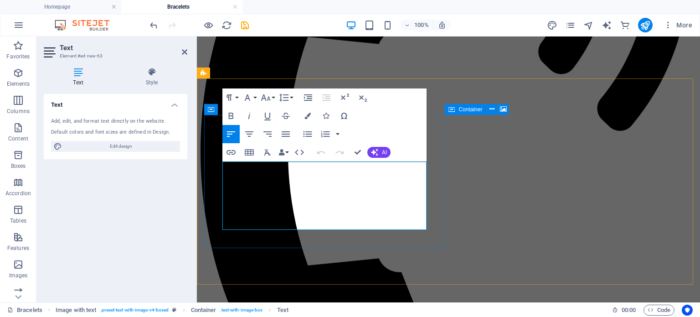
drag, startPoint x: 318, startPoint y: 206, endPoint x: 279, endPoint y: 181, distance: 46.0
drag, startPoint x: 279, startPoint y: 181, endPoint x: 285, endPoint y: 204, distance: 23.9
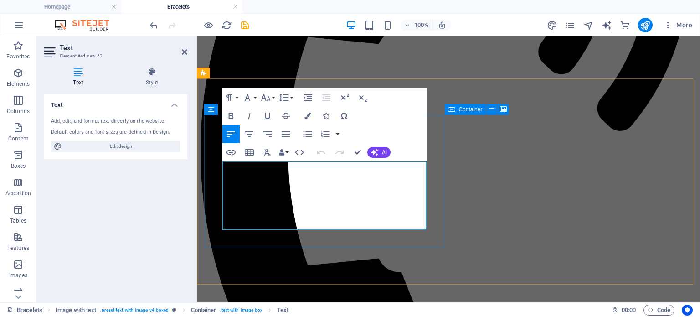
drag, startPoint x: 364, startPoint y: 210, endPoint x: 297, endPoint y: 221, distance: 67.9
click at [232, 150] on icon "button" at bounding box center [231, 152] width 11 height 11
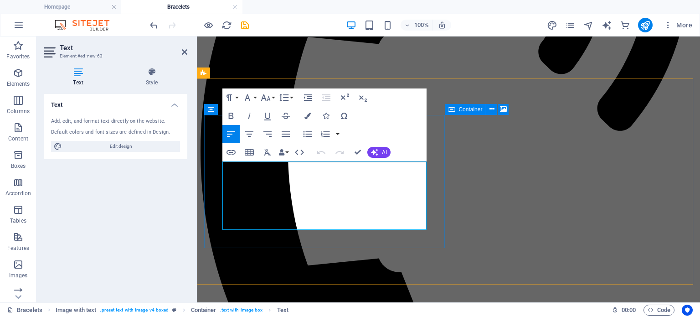
drag, startPoint x: 300, startPoint y: 224, endPoint x: 367, endPoint y: 211, distance: 68.3
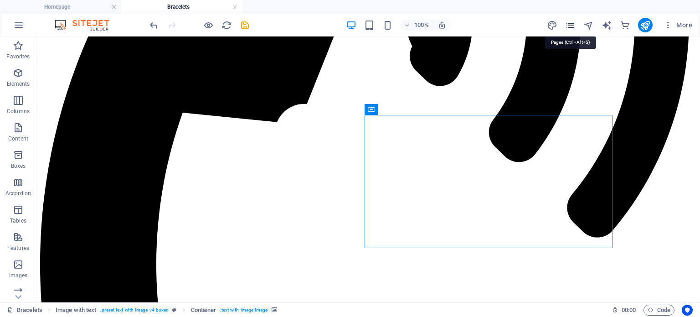
click at [567, 26] on icon "pages" at bounding box center [570, 25] width 10 height 10
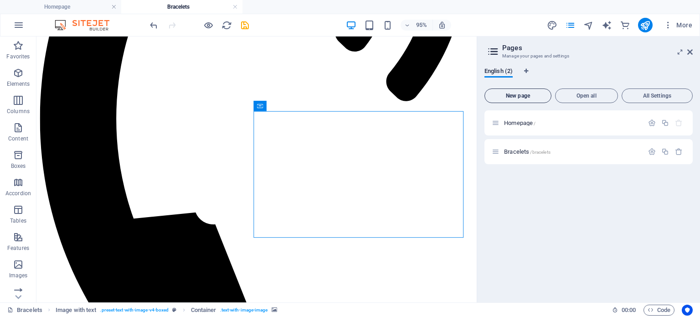
click at [518, 93] on span "New page" at bounding box center [518, 95] width 59 height 5
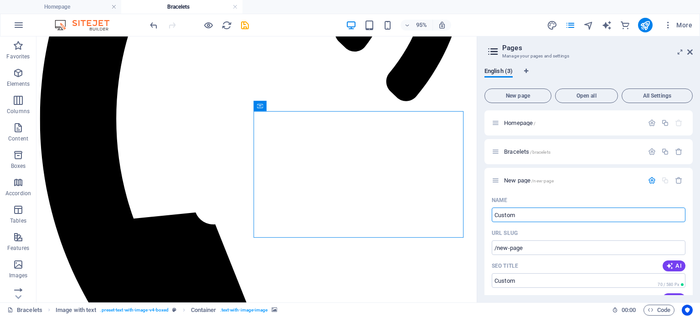
type input "Custom"
type input "/custom"
type input "Custom Bracte"
type input "/custom-brac"
type input "Custom Bracte"
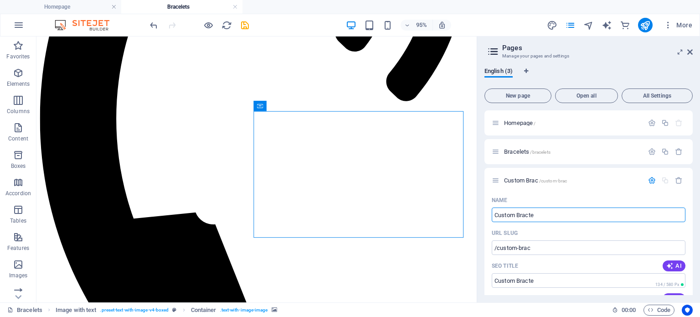
type input "/custom-bracte"
type input "Custom Bracelets"
type input "/custom-bracelets"
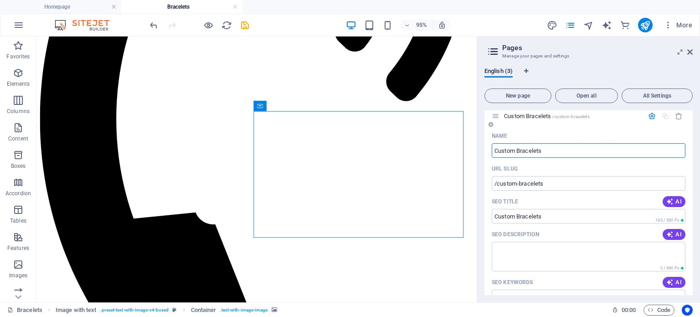
scroll to position [36, 0]
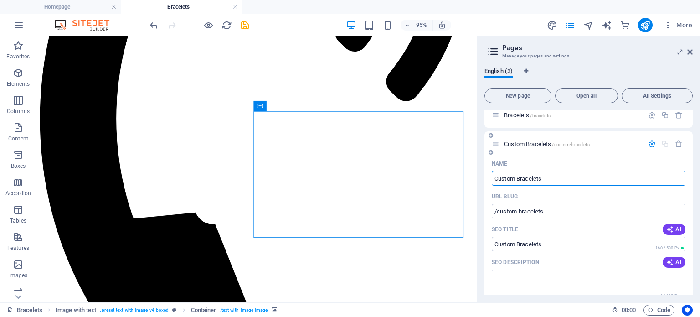
type input "Custom Bracelets"
click at [522, 141] on span "Custom Bracelets /custom-bracelets" at bounding box center [547, 143] width 86 height 7
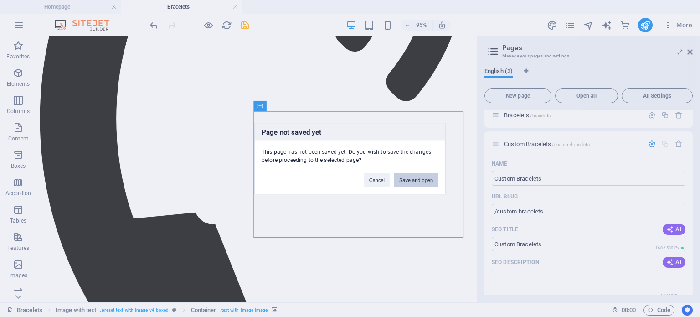
click at [421, 182] on button "Save and open" at bounding box center [416, 180] width 45 height 14
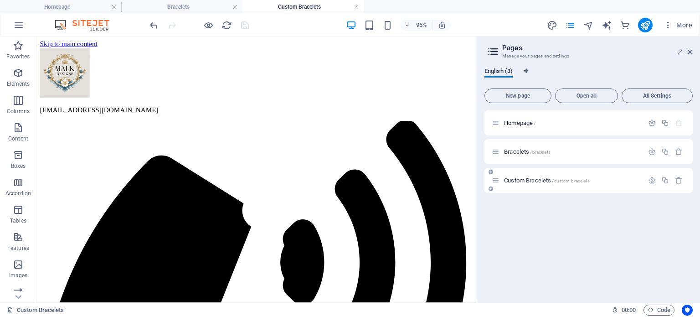
scroll to position [0, 0]
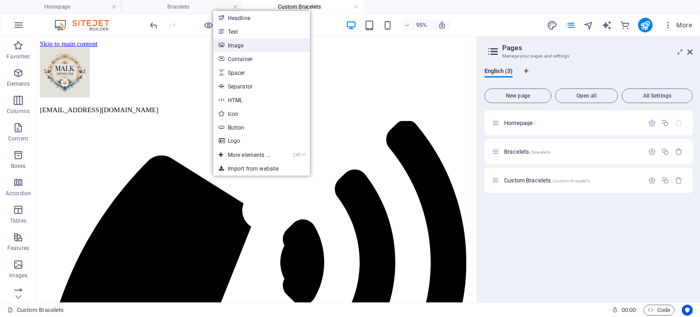
click at [240, 46] on link "Image" at bounding box center [261, 45] width 97 height 14
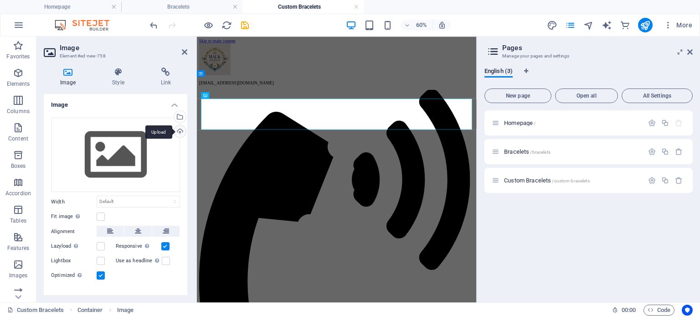
click at [179, 128] on div "Upload" at bounding box center [179, 132] width 14 height 14
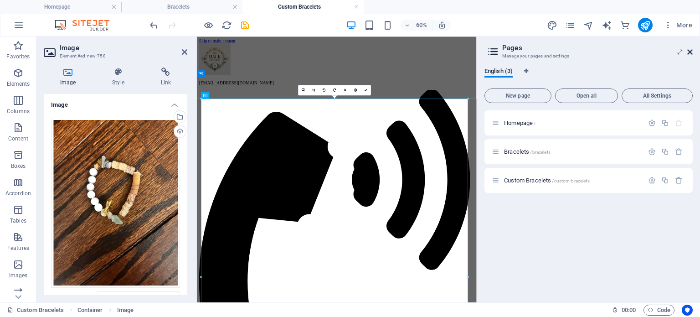
click at [690, 49] on icon at bounding box center [689, 51] width 5 height 7
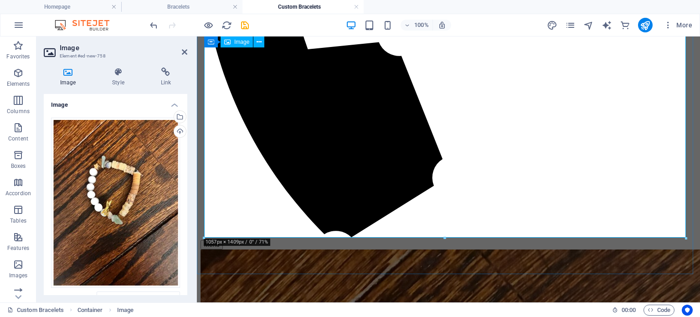
scroll to position [547, 0]
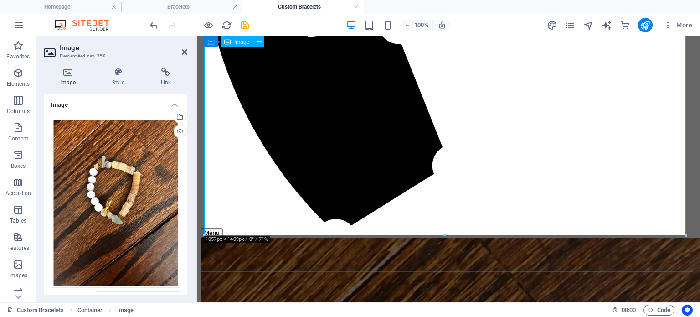
drag, startPoint x: 448, startPoint y: 233, endPoint x: 458, endPoint y: 111, distance: 122.6
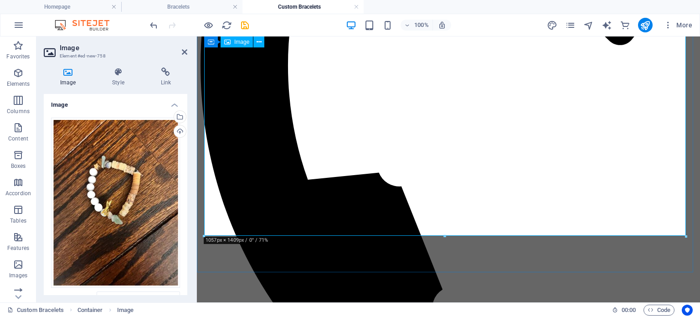
scroll to position [319, 0]
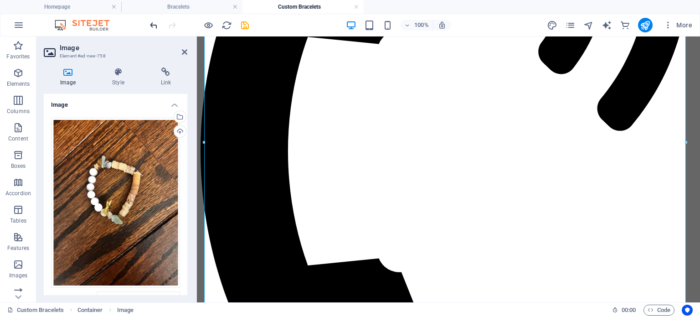
click at [155, 26] on icon "undo" at bounding box center [154, 25] width 10 height 10
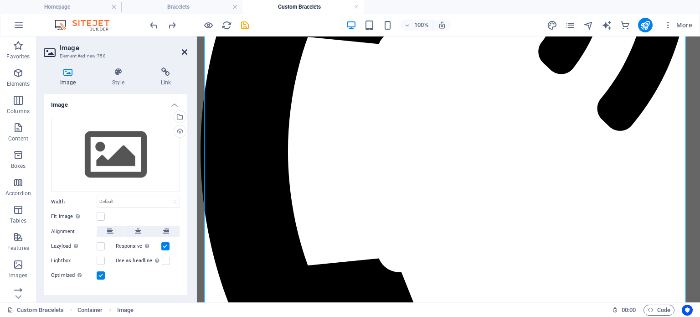
drag, startPoint x: 186, startPoint y: 54, endPoint x: 135, endPoint y: 0, distance: 74.2
click at [186, 54] on icon at bounding box center [184, 51] width 5 height 7
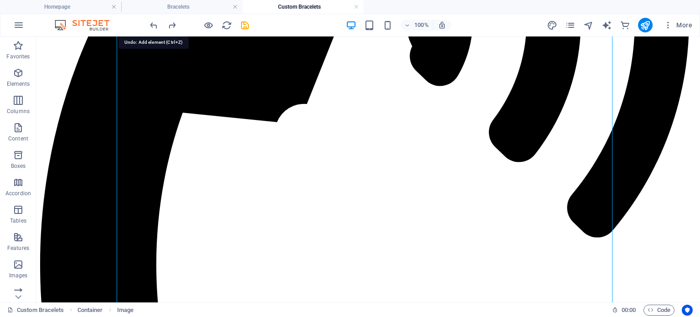
click at [155, 25] on icon "undo" at bounding box center [154, 25] width 10 height 10
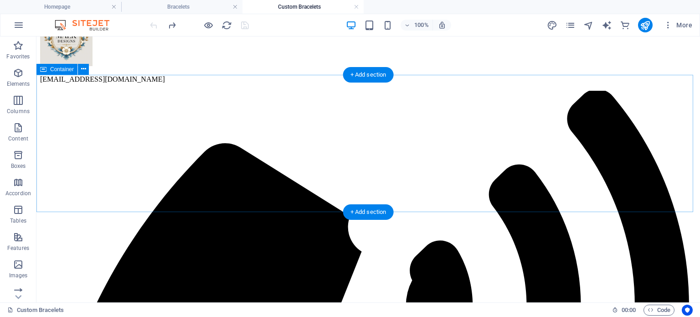
scroll to position [21, 0]
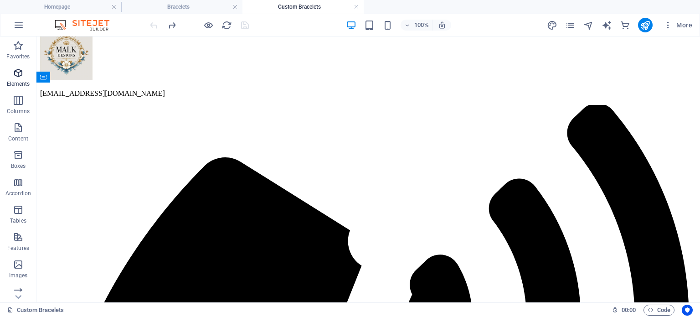
click at [22, 75] on icon "button" at bounding box center [18, 72] width 11 height 11
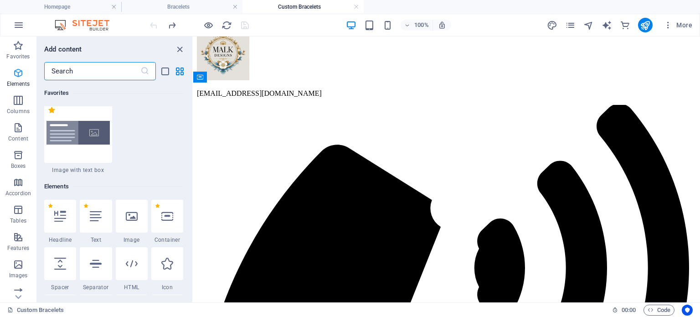
scroll to position [246, 0]
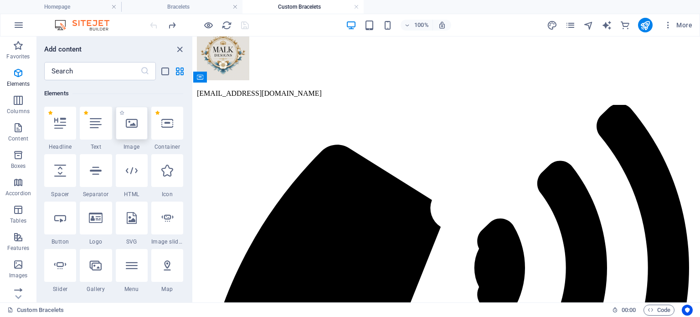
click at [138, 139] on div at bounding box center [132, 123] width 32 height 33
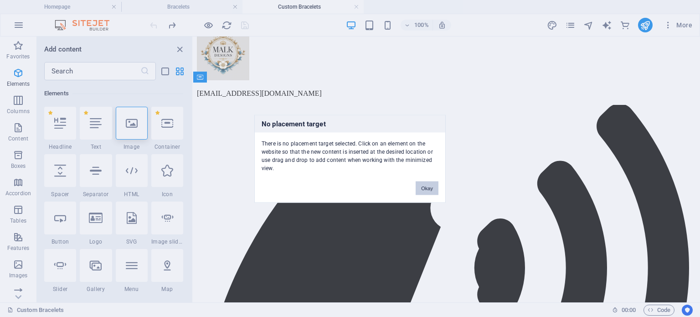
click at [433, 191] on button "Okay" at bounding box center [427, 188] width 23 height 14
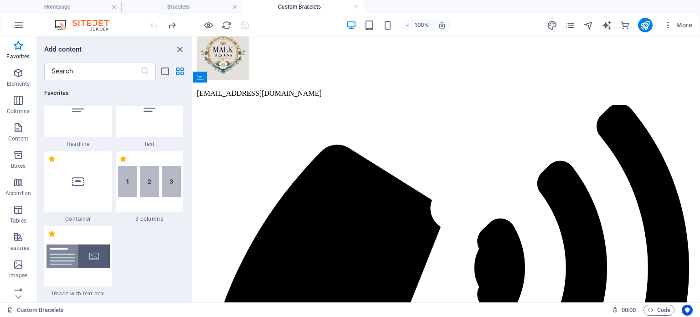
scroll to position [46, 0]
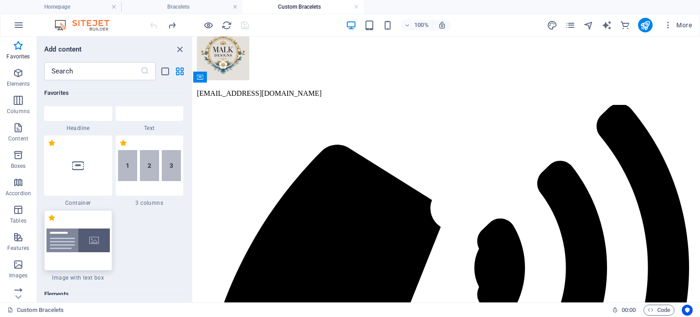
click at [95, 222] on div at bounding box center [78, 240] width 68 height 60
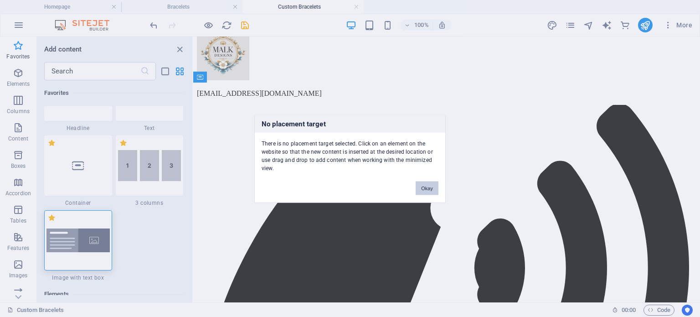
click at [425, 189] on button "Okay" at bounding box center [427, 188] width 23 height 14
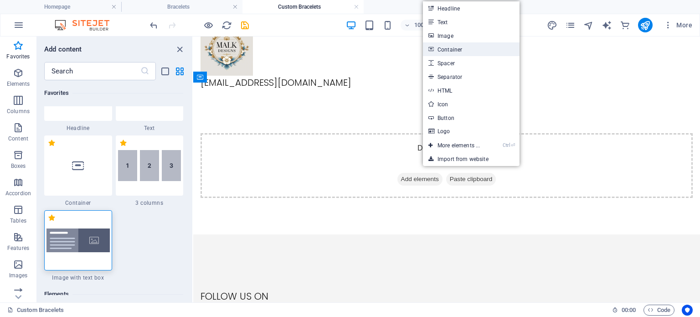
click at [457, 49] on link "Container" at bounding box center [471, 49] width 97 height 14
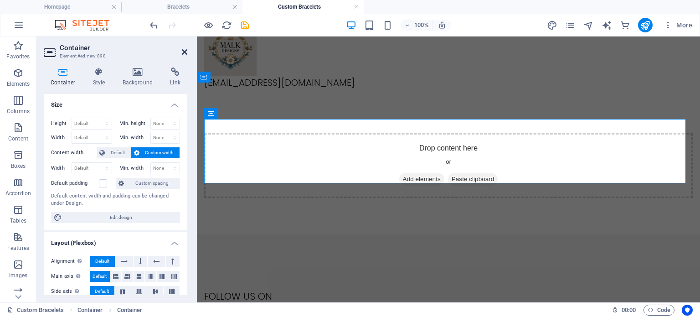
click at [183, 49] on icon at bounding box center [184, 51] width 5 height 7
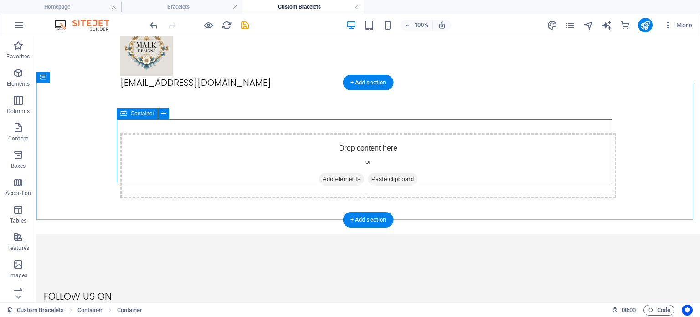
click at [340, 173] on span "Add elements" at bounding box center [341, 179] width 45 height 13
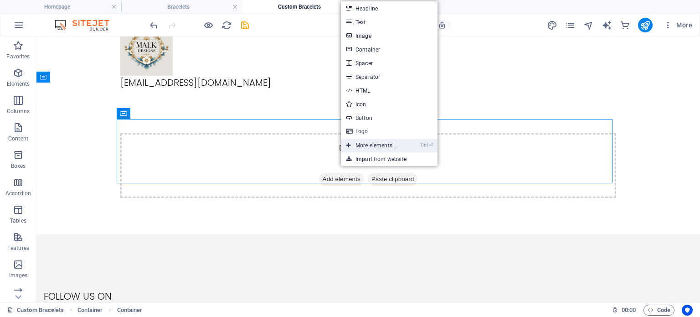
click at [395, 144] on link "Ctrl ⏎ More elements ..." at bounding box center [372, 146] width 62 height 14
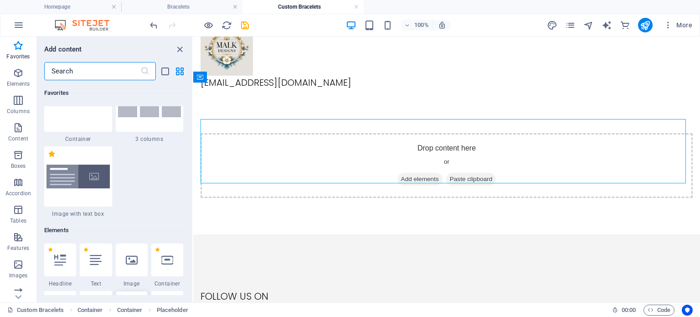
scroll to position [155, 0]
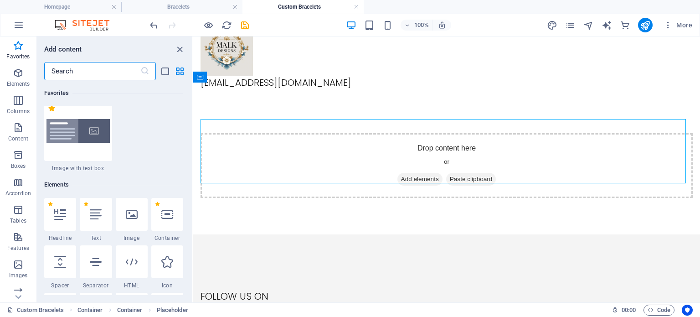
click at [164, 211] on icon at bounding box center [167, 214] width 12 height 12
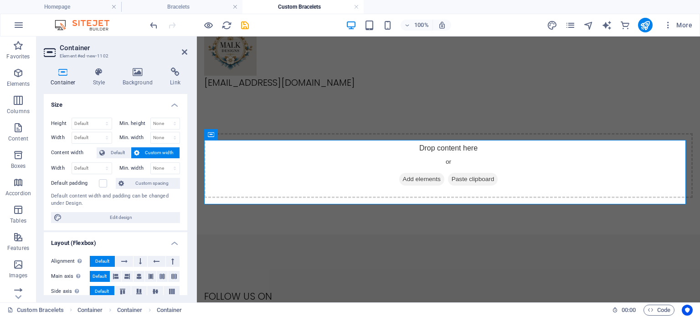
scroll to position [0, 0]
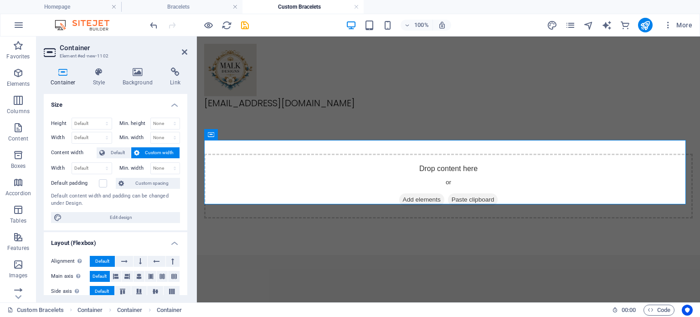
click at [181, 49] on h2 "Container" at bounding box center [124, 48] width 128 height 8
click at [412, 193] on span "Add elements" at bounding box center [421, 199] width 45 height 13
click at [183, 53] on icon at bounding box center [184, 51] width 5 height 7
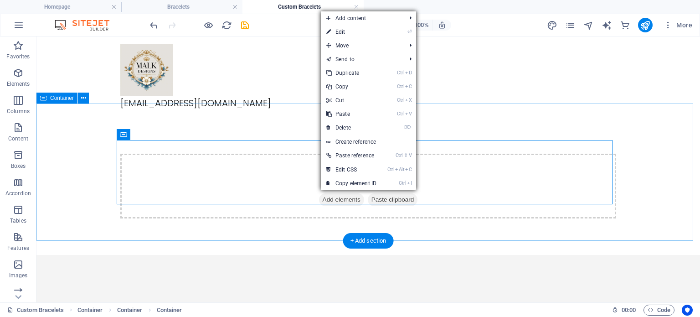
click at [279, 117] on div "Drop content here or Add elements Paste clipboard" at bounding box center [368, 186] width 664 height 138
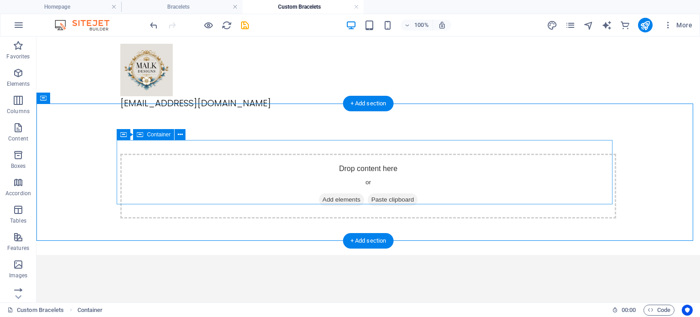
click at [274, 158] on div "Drop content here or Add elements Paste clipboard" at bounding box center [368, 186] width 496 height 65
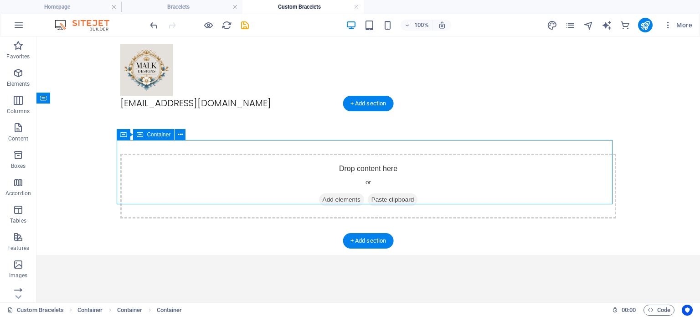
click at [274, 158] on div "Drop content here or Add elements Paste clipboard" at bounding box center [368, 186] width 496 height 65
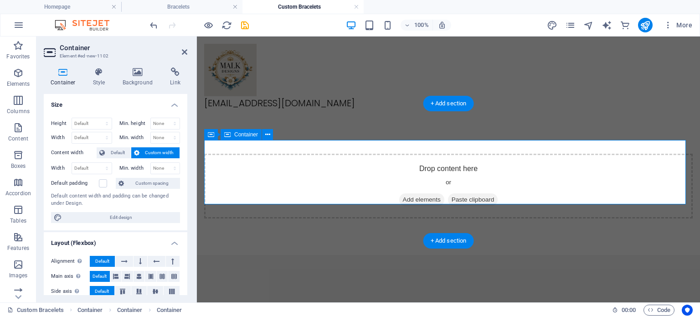
click at [274, 158] on div "Drop content here or Add elements Paste clipboard" at bounding box center [448, 186] width 489 height 65
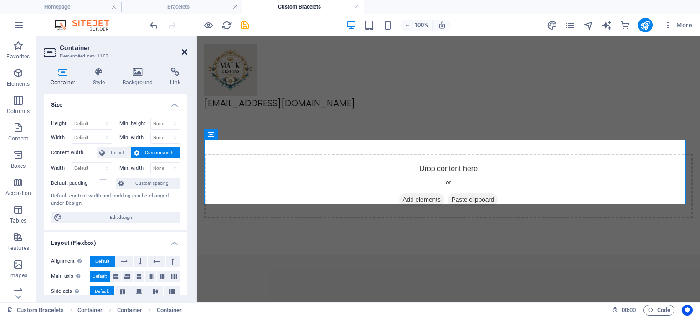
click at [186, 49] on icon at bounding box center [184, 51] width 5 height 7
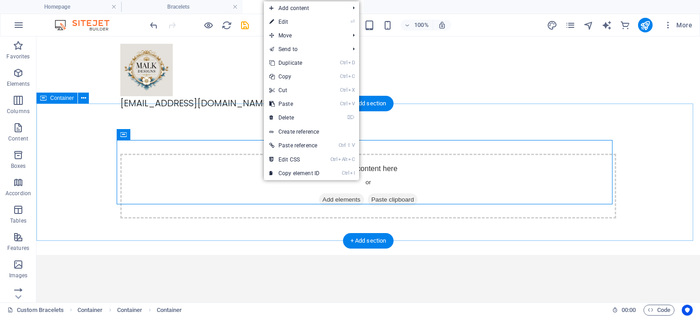
drag, startPoint x: 417, startPoint y: 114, endPoint x: 420, endPoint y: 120, distance: 6.6
click at [419, 117] on div "Drop content here or Add elements Paste clipboard" at bounding box center [368, 186] width 664 height 138
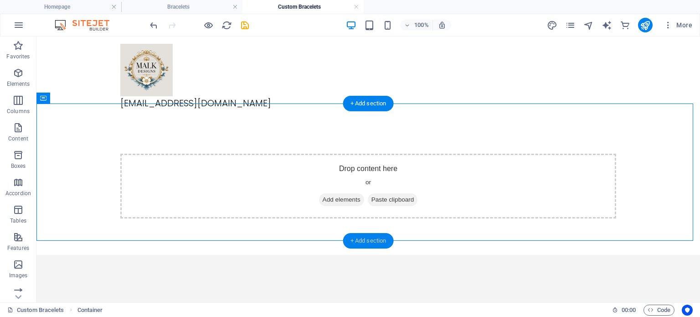
click at [368, 236] on div "+ Add section" at bounding box center [368, 241] width 51 height 16
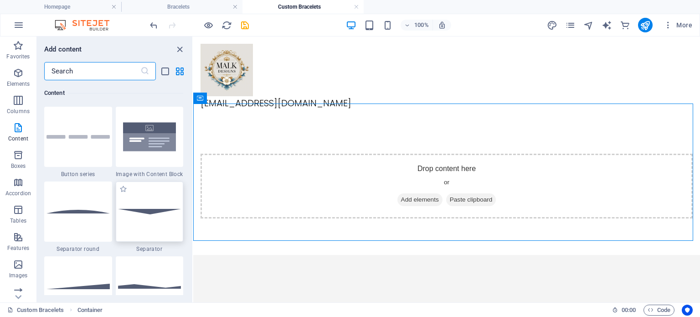
scroll to position [2246, 0]
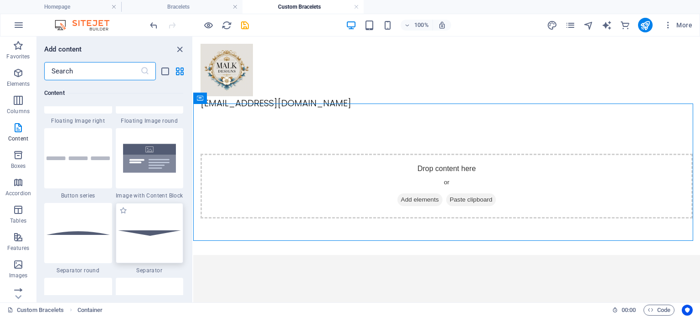
click at [146, 169] on img at bounding box center [149, 158] width 63 height 42
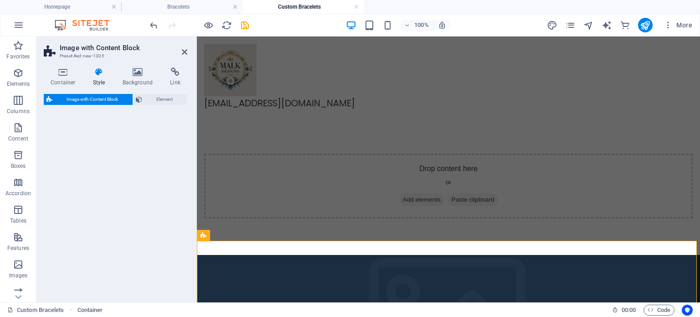
select select "rem"
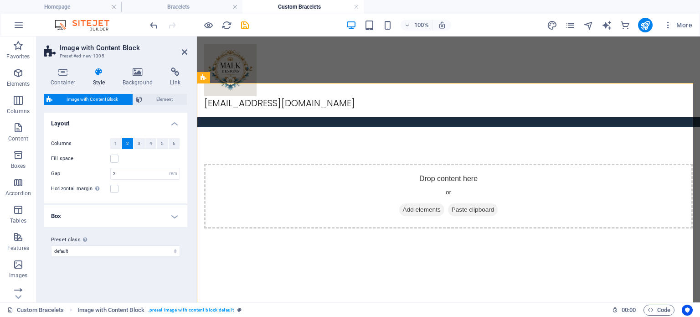
scroll to position [137, 0]
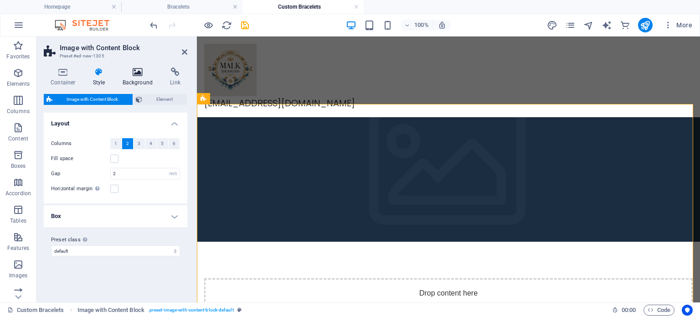
click at [148, 83] on h4 "Background" at bounding box center [140, 76] width 48 height 19
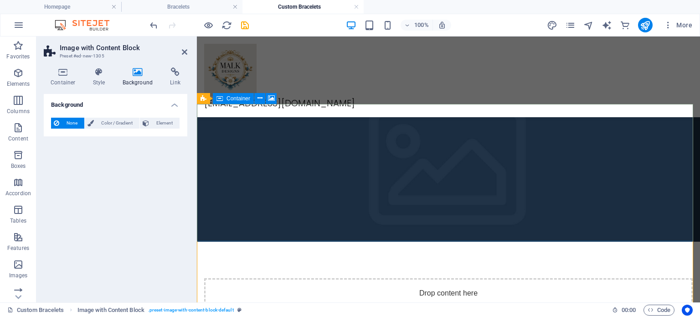
drag, startPoint x: 410, startPoint y: 177, endPoint x: 570, endPoint y: 183, distance: 160.1
click at [570, 278] on div "Drop content here or Add elements Paste clipboard" at bounding box center [448, 310] width 489 height 65
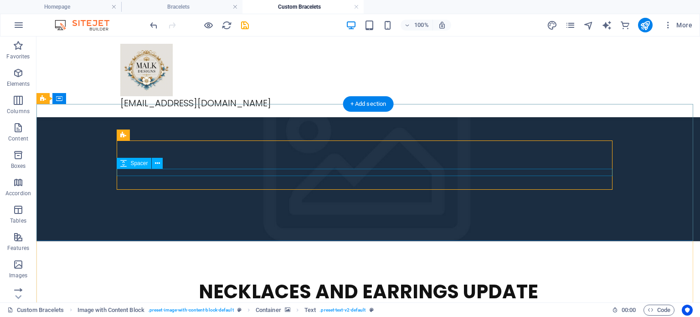
click at [382, 278] on div "NECKLACES AND EARRINGS UPDATE" at bounding box center [368, 292] width 496 height 28
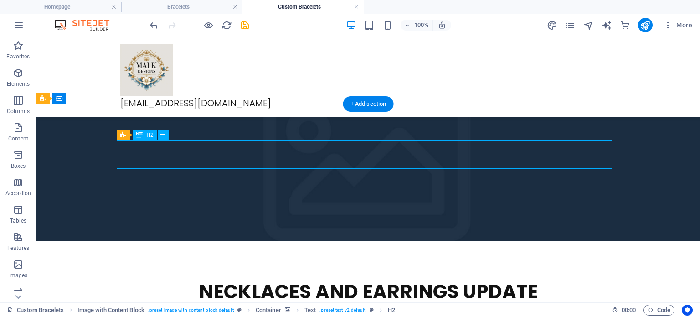
click at [382, 278] on div "NECKLACES AND EARRINGS UPDATE" at bounding box center [368, 292] width 496 height 28
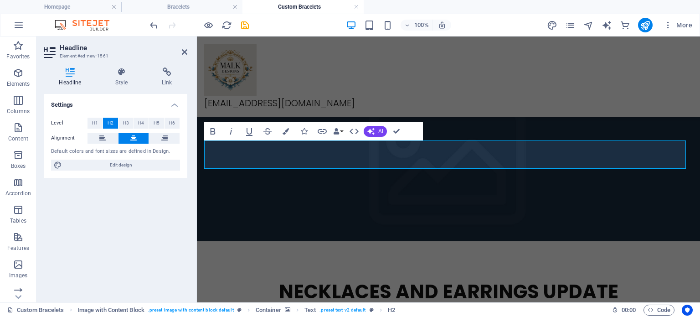
click at [391, 94] on div "[EMAIL_ADDRESS][DOMAIN_NAME] Menu" at bounding box center [448, 76] width 503 height 81
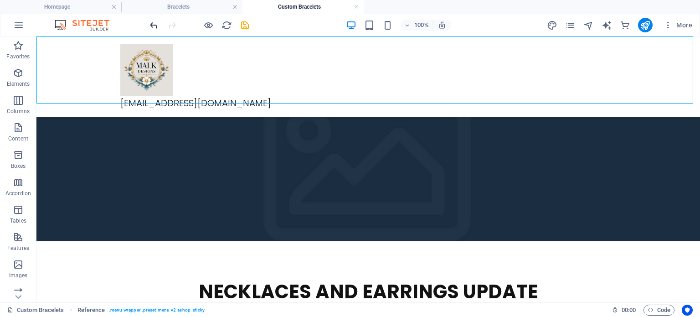
drag, startPoint x: 148, startPoint y: 22, endPoint x: 152, endPoint y: 23, distance: 4.8
click at [149, 22] on icon "undo" at bounding box center [154, 25] width 10 height 10
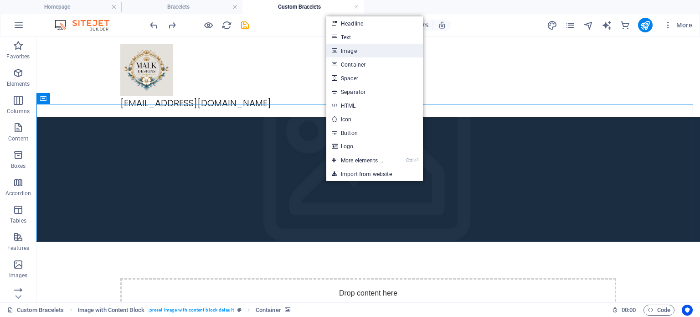
click at [355, 52] on link "Image" at bounding box center [374, 51] width 97 height 14
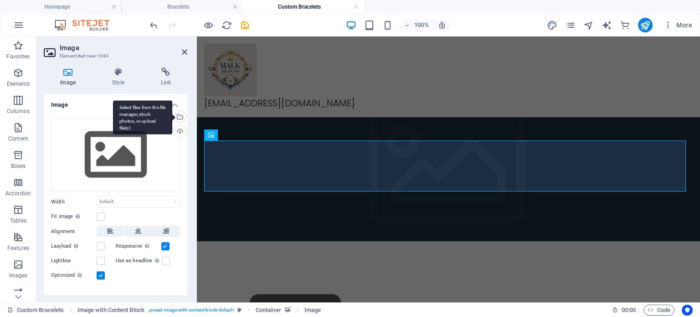
click at [181, 115] on div "Select files from the file manager, stock photos, or upload file(s)" at bounding box center [179, 118] width 14 height 14
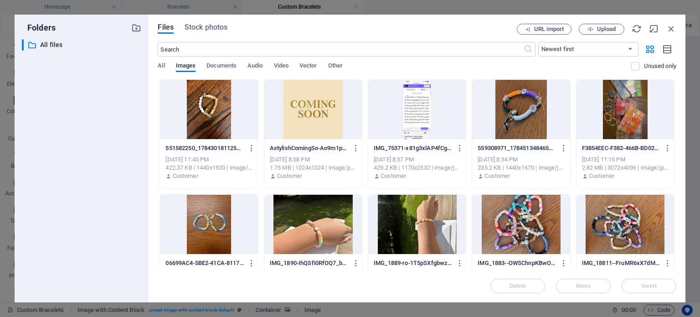
click at [195, 108] on div at bounding box center [209, 109] width 98 height 59
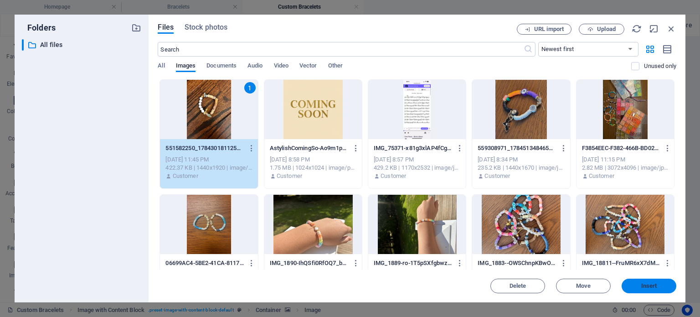
click at [638, 291] on button "Insert" at bounding box center [649, 286] width 55 height 15
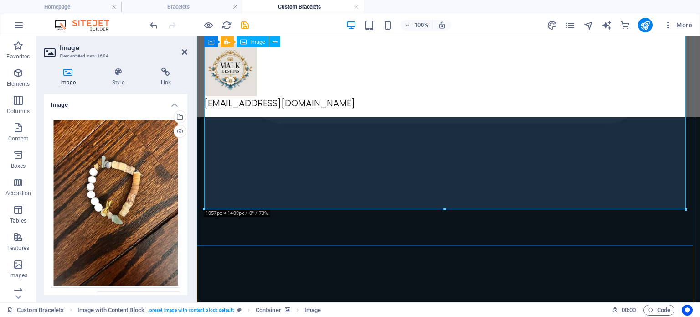
scroll to position [729, 0]
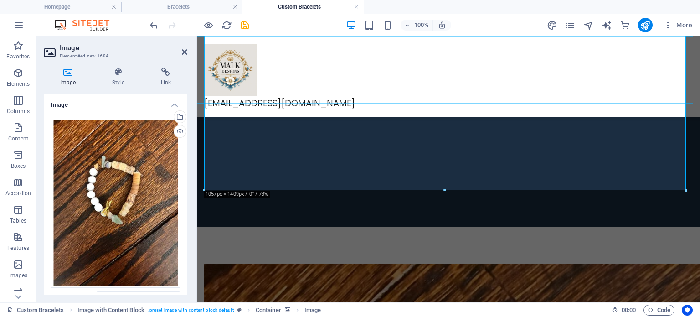
drag, startPoint x: 642, startPoint y: 227, endPoint x: 454, endPoint y: 94, distance: 230.6
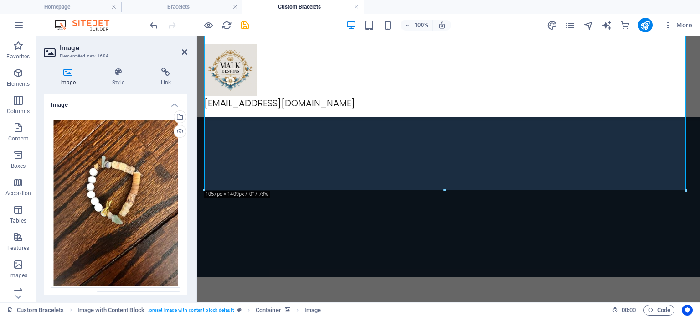
scroll to position [638, 0]
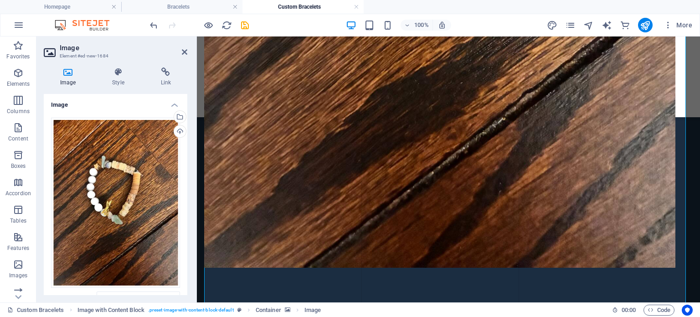
type input "1032"
select select "px"
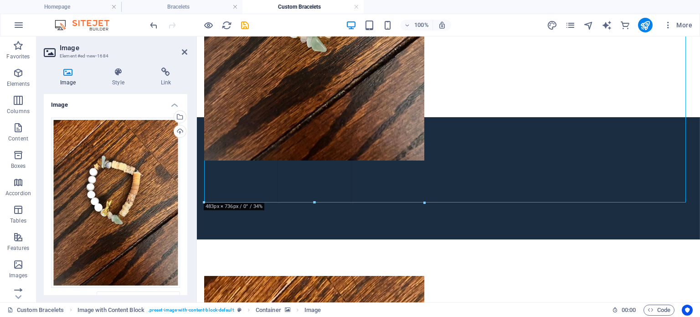
drag, startPoint x: 203, startPoint y: 222, endPoint x: 453, endPoint y: 134, distance: 265.4
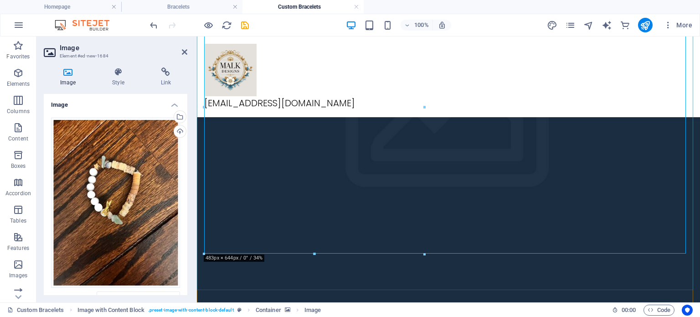
scroll to position [319, 0]
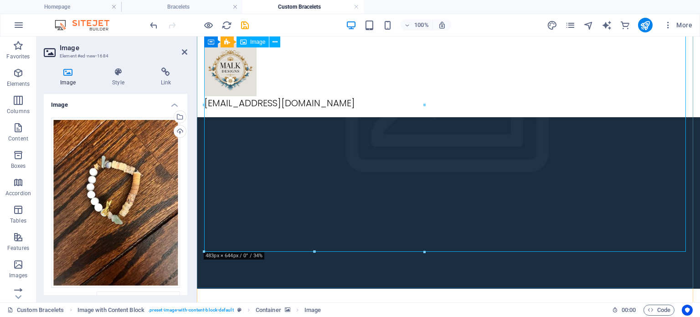
drag, startPoint x: 511, startPoint y: 287, endPoint x: 333, endPoint y: 133, distance: 235.3
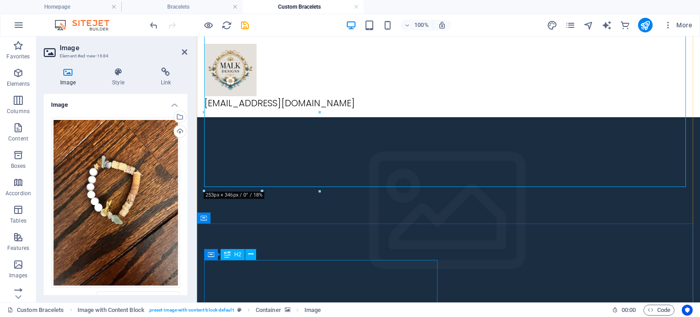
scroll to position [137, 0]
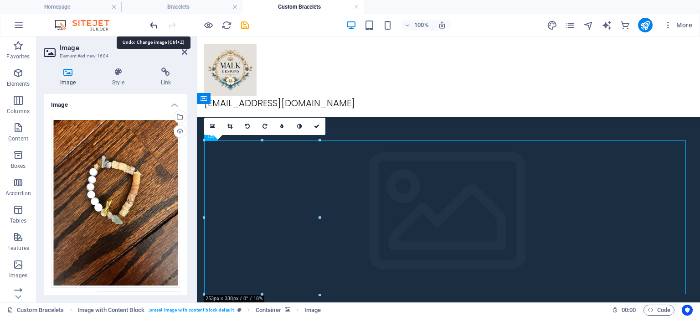
click at [151, 23] on icon "undo" at bounding box center [154, 25] width 10 height 10
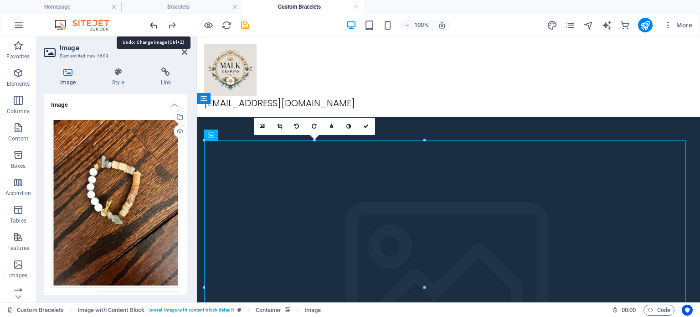
click at [151, 23] on icon "undo" at bounding box center [154, 25] width 10 height 10
type input "1032"
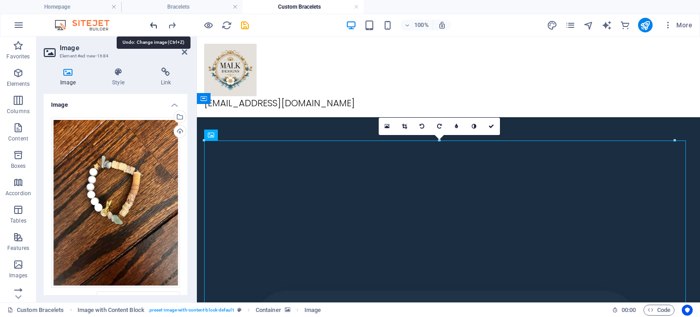
click at [151, 23] on icon "undo" at bounding box center [154, 25] width 10 height 10
select select "DISABLED_OPTION_VALUE"
click at [151, 23] on icon "undo" at bounding box center [154, 25] width 10 height 10
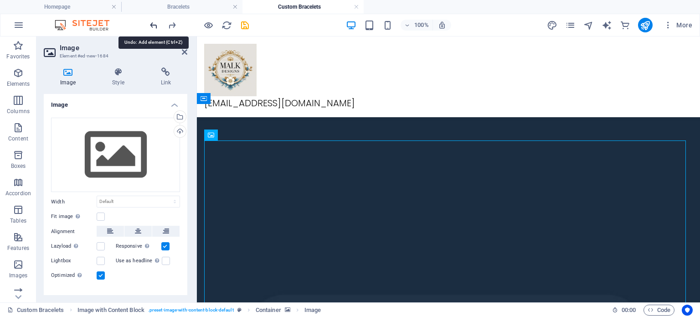
click at [151, 23] on icon "undo" at bounding box center [154, 25] width 10 height 10
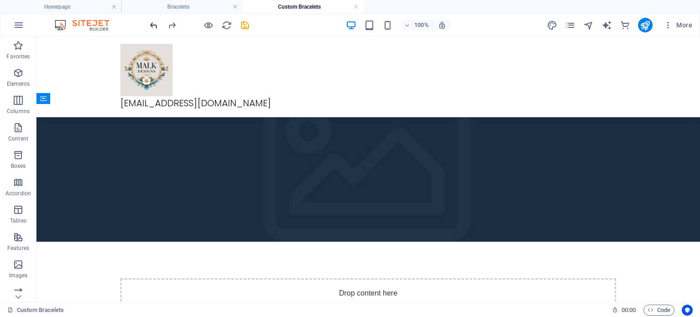
click at [153, 25] on icon "undo" at bounding box center [154, 25] width 10 height 10
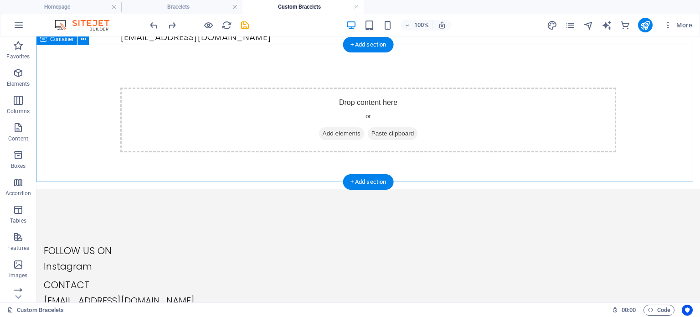
scroll to position [0, 0]
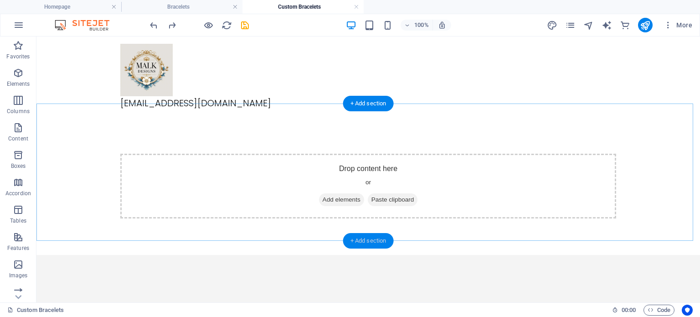
click at [371, 238] on div "+ Add section" at bounding box center [368, 241] width 51 height 16
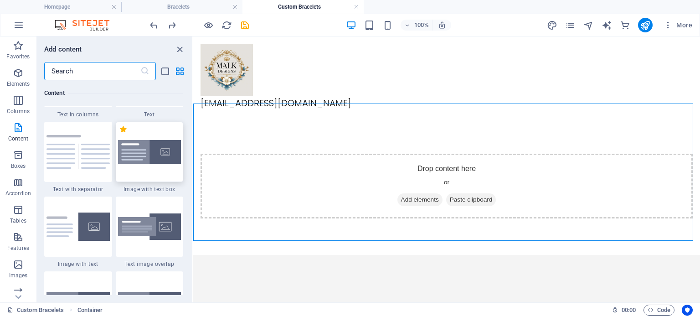
scroll to position [1790, 0]
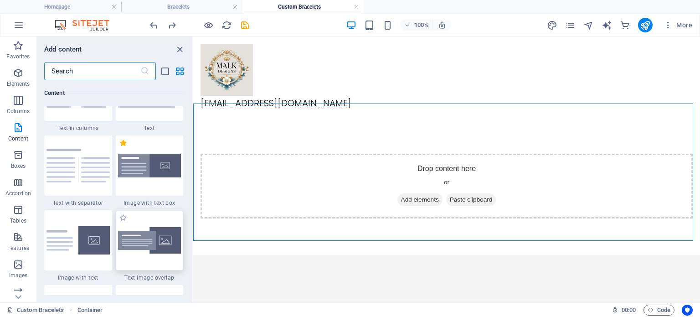
click at [140, 235] on img at bounding box center [149, 240] width 63 height 27
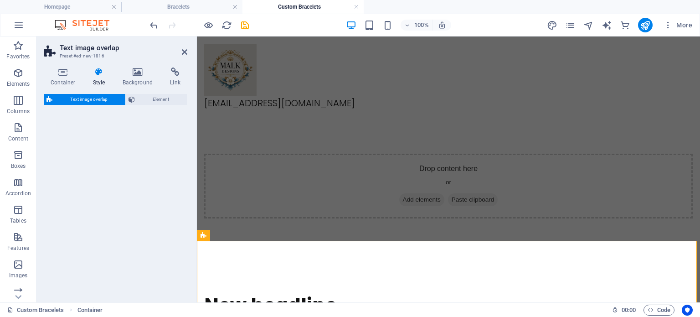
select select "rem"
select select "px"
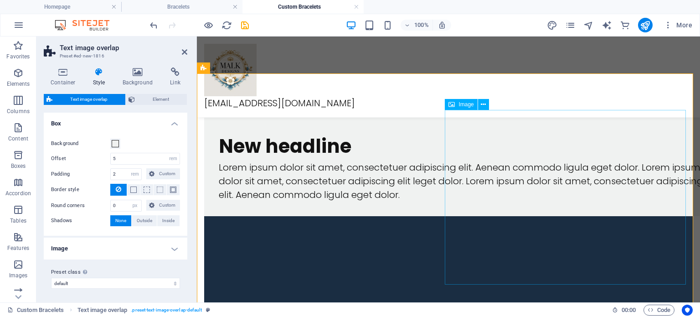
scroll to position [177, 0]
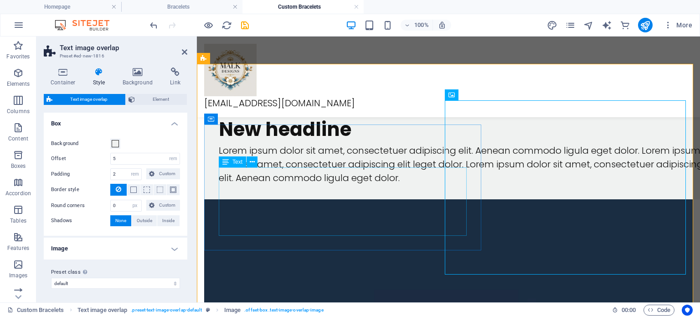
click at [401, 185] on div "Lorem ipsum dolor sit amet, consectetuer adipiscing elit. Aenean commodo ligula…" at bounding box center [467, 164] width 496 height 41
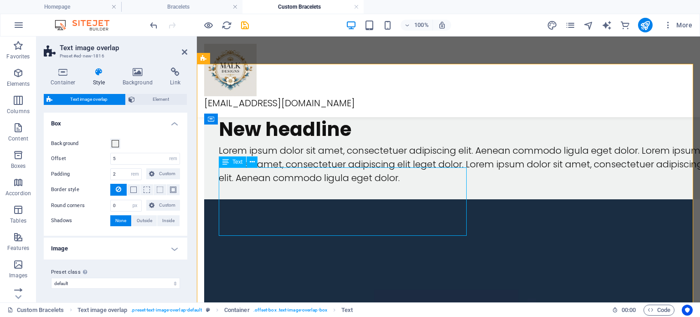
click at [401, 185] on div "Lorem ipsum dolor sit amet, consectetuer adipiscing elit. Aenean commodo ligula…" at bounding box center [467, 164] width 496 height 41
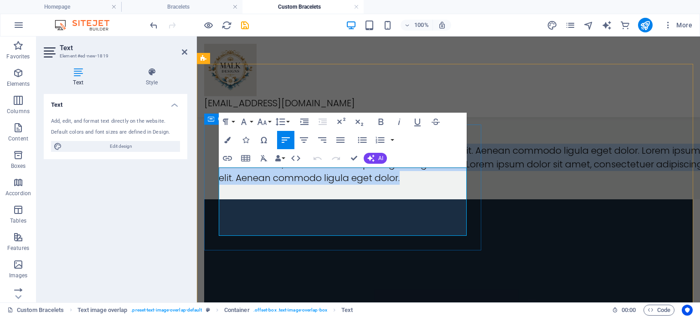
drag, startPoint x: 401, startPoint y: 230, endPoint x: 213, endPoint y: 131, distance: 212.5
click at [213, 131] on div "New headline Lorem ipsum dolor sit amet, consectetuer adipiscing elit. Aenean c…" at bounding box center [466, 150] width 525 height 98
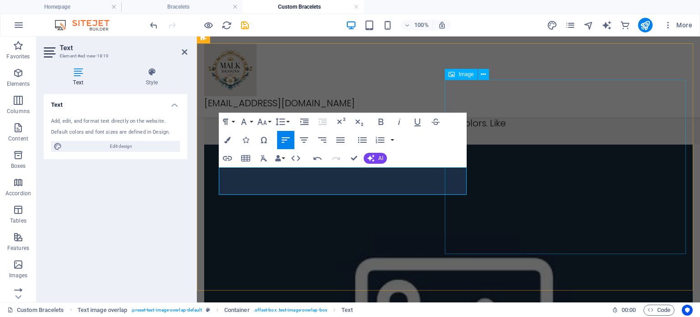
scroll to position [197, 0]
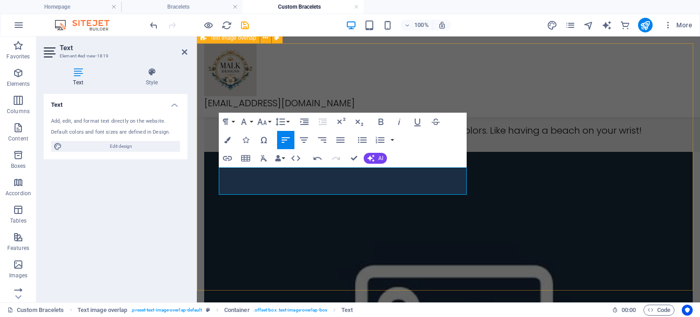
click at [364, 275] on div "New headline A wonderful bracelet with shells and [PERSON_NAME] colors. Like ha…" at bounding box center [448, 293] width 503 height 498
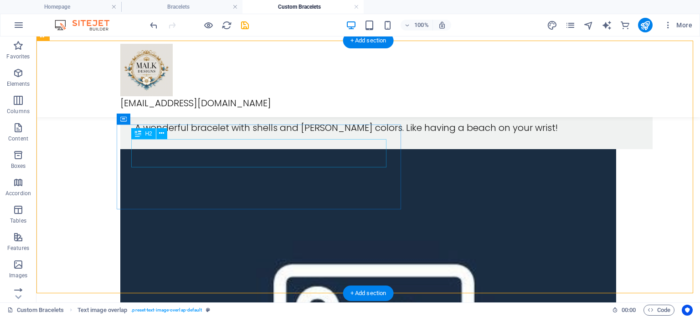
click at [254, 121] on div "New headline" at bounding box center [386, 107] width 503 height 28
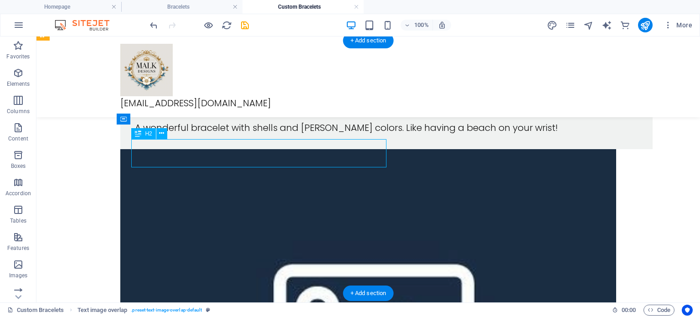
click at [254, 121] on div "New headline" at bounding box center [386, 107] width 503 height 28
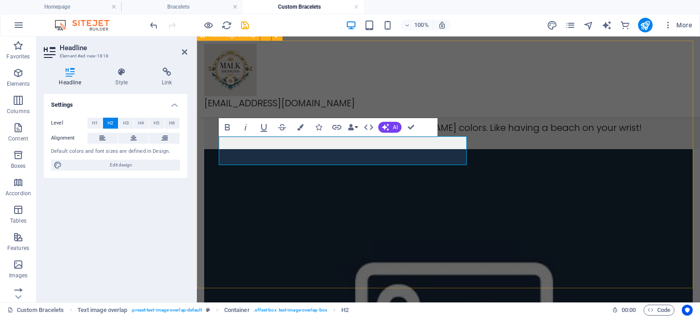
click at [359, 230] on div "Beach A wonderful bracelet with shells and [PERSON_NAME] colors. Like having a …" at bounding box center [448, 290] width 503 height 498
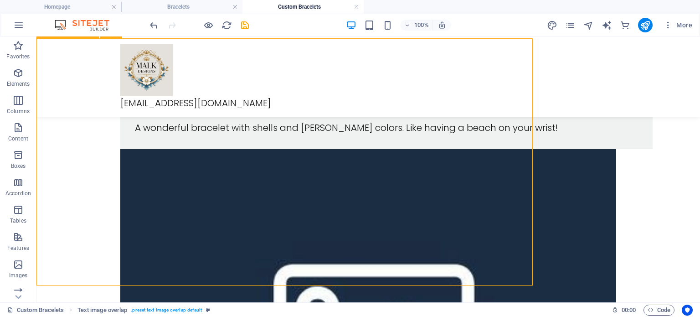
scroll to position [202, 0]
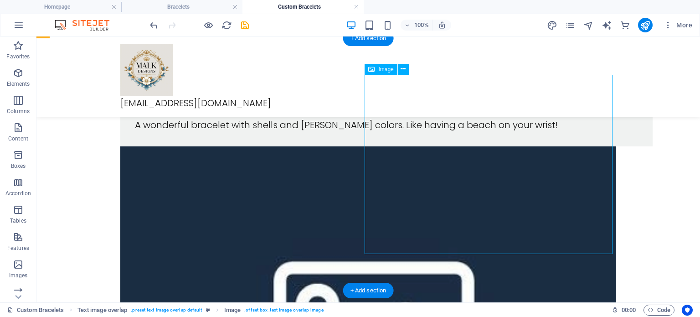
select select "%"
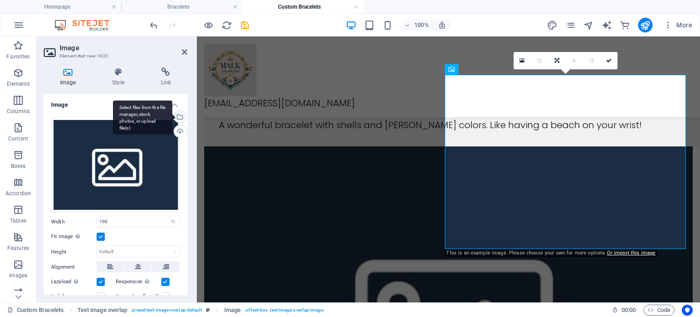
click at [180, 118] on div "Select files from the file manager, stock photos, or upload file(s)" at bounding box center [179, 118] width 14 height 14
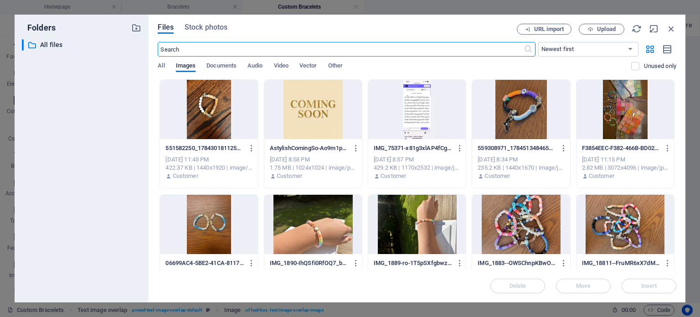
scroll to position [123, 0]
click at [223, 133] on div at bounding box center [209, 109] width 98 height 59
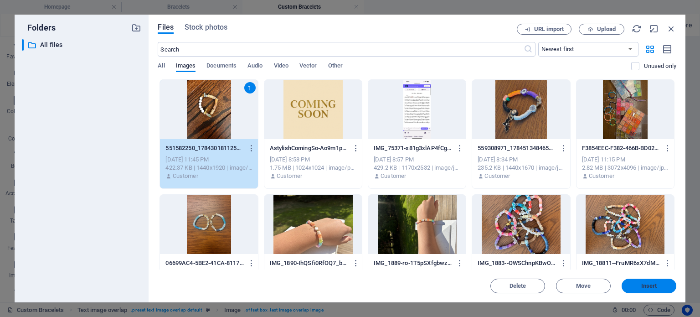
click at [659, 289] on button "Insert" at bounding box center [649, 286] width 55 height 15
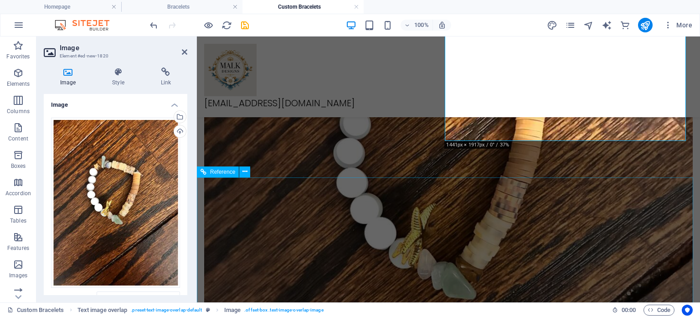
scroll to position [369, 0]
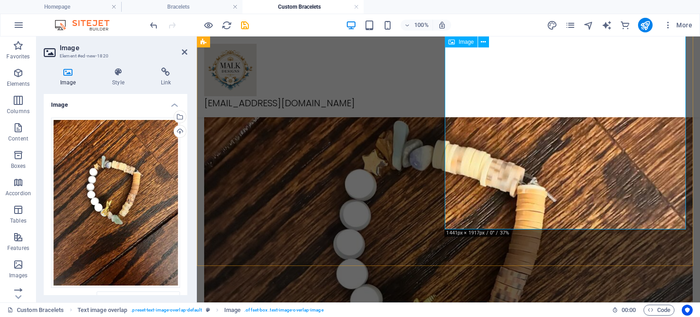
click at [556, 184] on figure at bounding box center [448, 305] width 489 height 651
click at [556, 185] on figure at bounding box center [448, 305] width 489 height 651
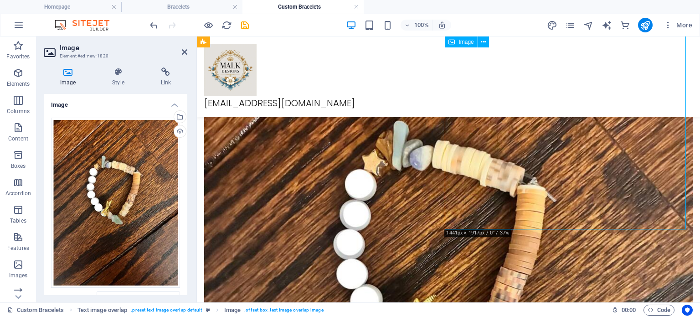
drag, startPoint x: 562, startPoint y: 227, endPoint x: 568, endPoint y: 211, distance: 16.6
click at [568, 211] on figure at bounding box center [448, 305] width 489 height 651
click at [573, 207] on figure at bounding box center [448, 305] width 489 height 651
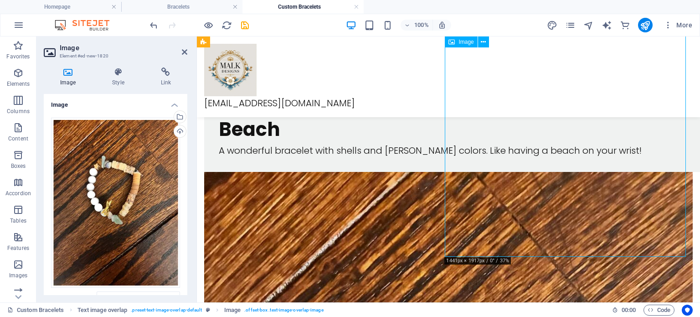
scroll to position [141, 0]
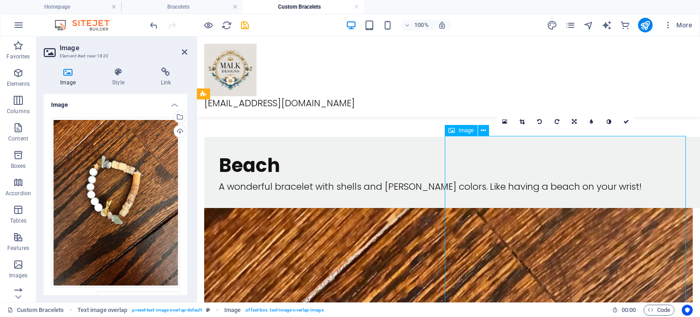
click at [456, 132] on div "Image" at bounding box center [461, 130] width 32 height 11
click at [466, 130] on span "Image" at bounding box center [466, 130] width 15 height 5
click at [455, 131] on icon at bounding box center [452, 130] width 6 height 11
click at [455, 131] on div "Image" at bounding box center [461, 130] width 32 height 11
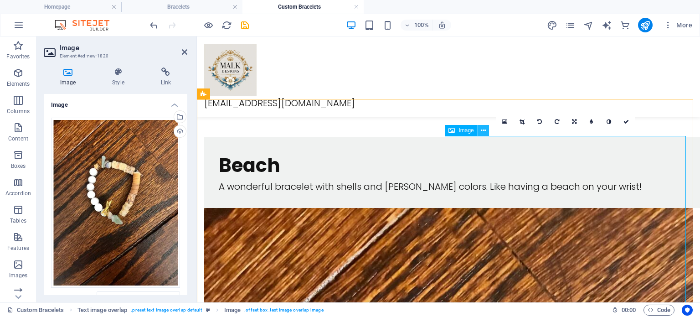
click at [481, 131] on icon at bounding box center [483, 131] width 5 height 10
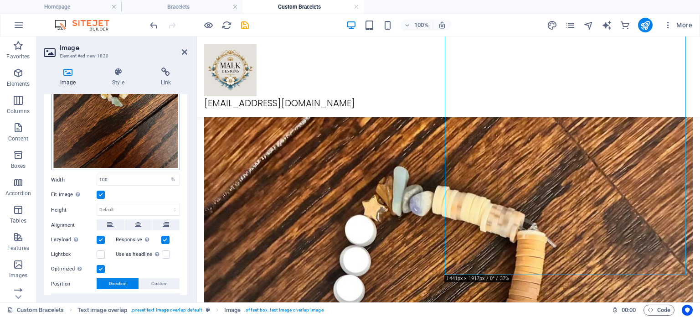
scroll to position [137, 0]
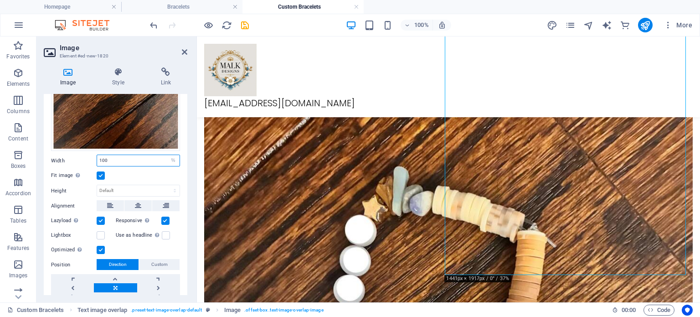
click at [115, 155] on input "100" at bounding box center [138, 160] width 83 height 11
type input "1"
type input "75"
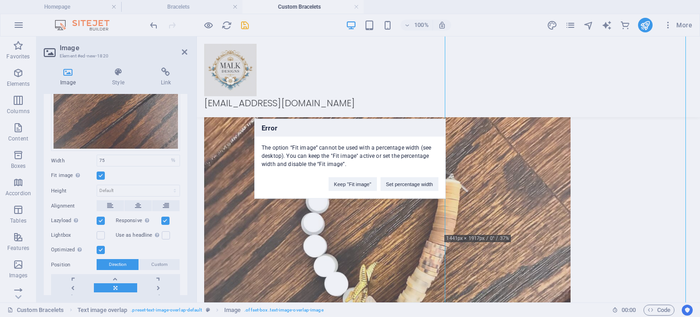
scroll to position [283, 0]
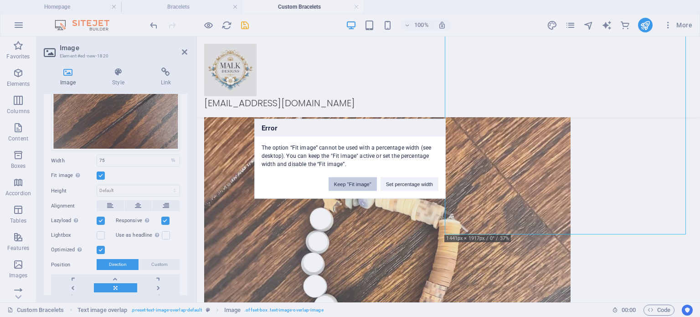
click at [367, 186] on button "Keep "Fit image"" at bounding box center [353, 184] width 48 height 14
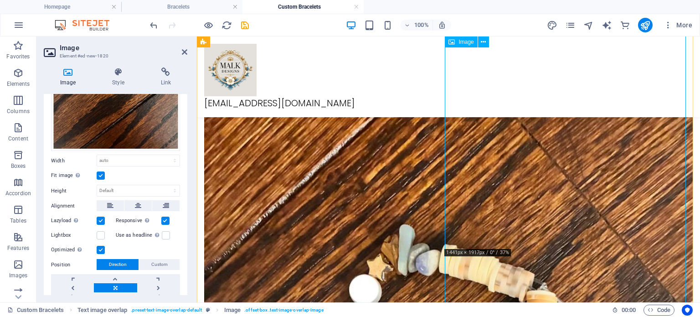
scroll to position [186, 0]
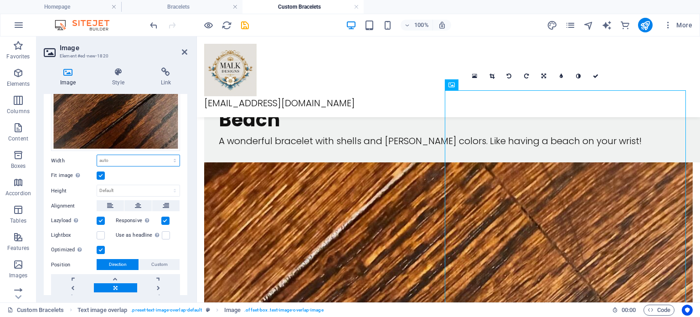
click at [120, 160] on select "Default auto px rem % em vh vw" at bounding box center [138, 160] width 83 height 11
click at [97, 155] on select "Default auto px rem % em vh vw" at bounding box center [138, 160] width 83 height 11
select select "DISABLED_OPTION_VALUE"
click at [145, 158] on select "Default auto px rem % em vh vw" at bounding box center [138, 160] width 83 height 11
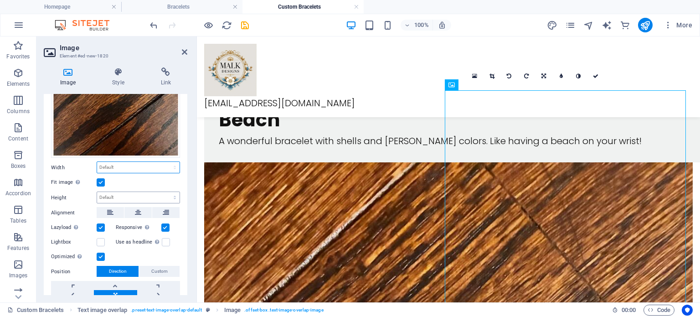
scroll to position [170, 0]
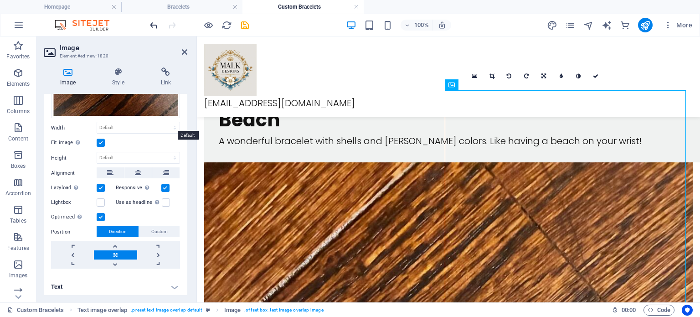
drag, startPoint x: 131, startPoint y: 122, endPoint x: 150, endPoint y: 27, distance: 96.6
click at [150, 27] on icon "undo" at bounding box center [154, 25] width 10 height 10
type input "100"
select select "%"
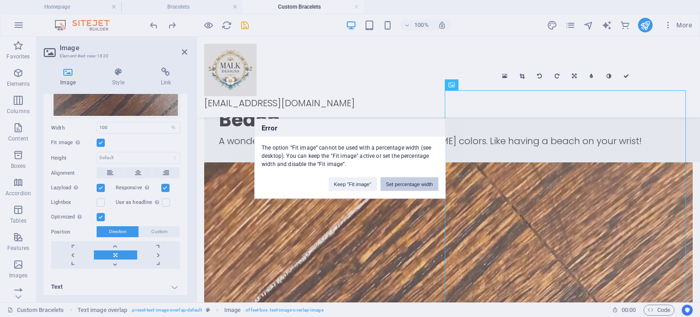
click at [398, 185] on button "Set percentage width" at bounding box center [410, 184] width 58 height 14
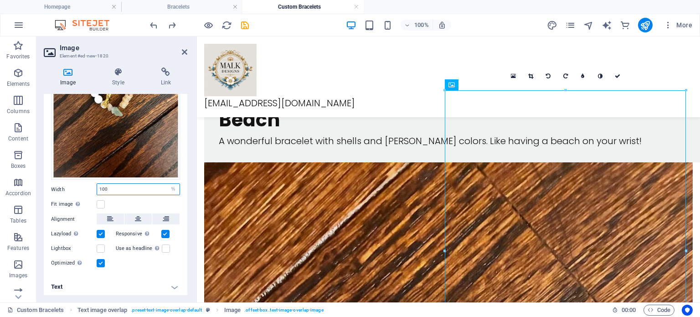
click at [133, 186] on input "100" at bounding box center [138, 189] width 83 height 11
type input "1"
type input "75"
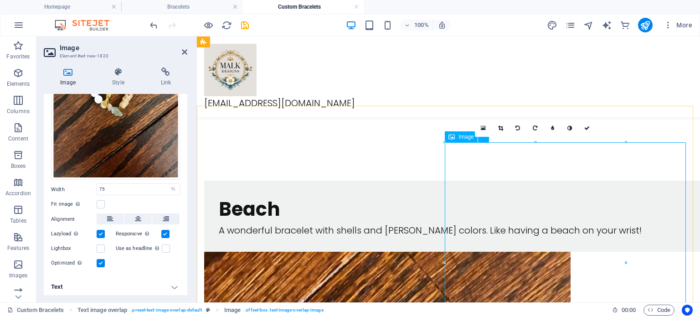
scroll to position [95, 0]
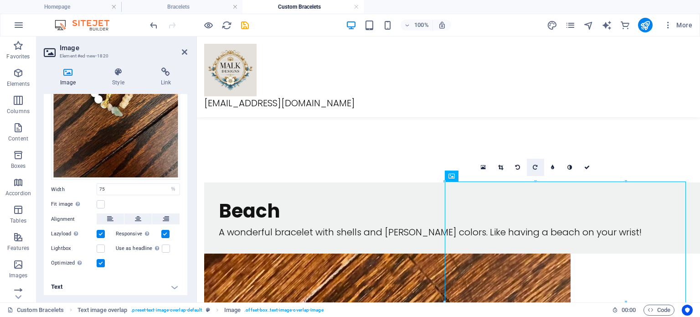
click at [539, 161] on link at bounding box center [535, 167] width 17 height 17
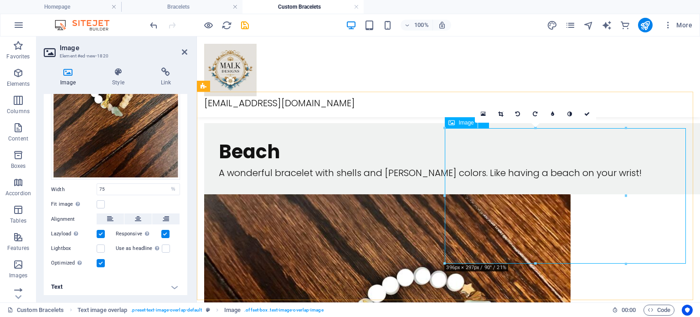
scroll to position [141, 0]
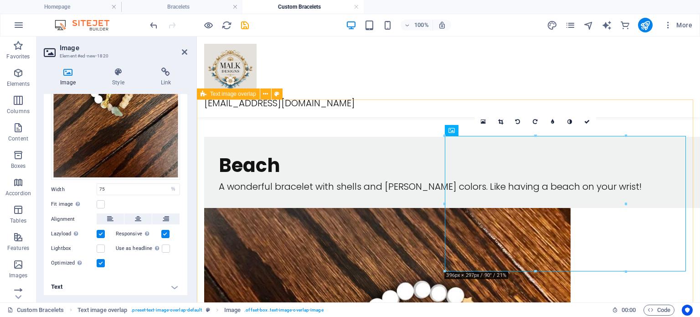
drag, startPoint x: 310, startPoint y: 269, endPoint x: 478, endPoint y: 266, distance: 167.3
click at [472, 268] on div "Beach A wonderful bracelet with shells and [PERSON_NAME] colors. Like having a …" at bounding box center [448, 309] width 503 height 419
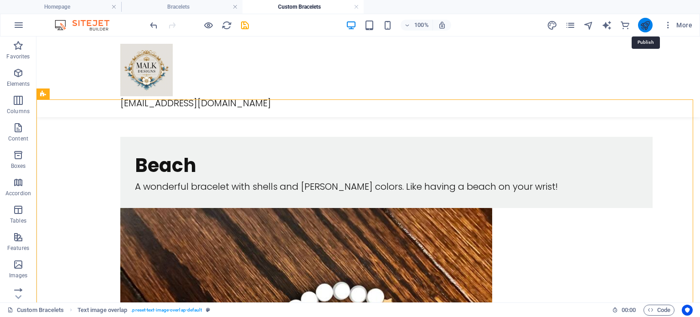
click at [647, 25] on icon "publish" at bounding box center [645, 25] width 10 height 10
